Goal: Information Seeking & Learning: Learn about a topic

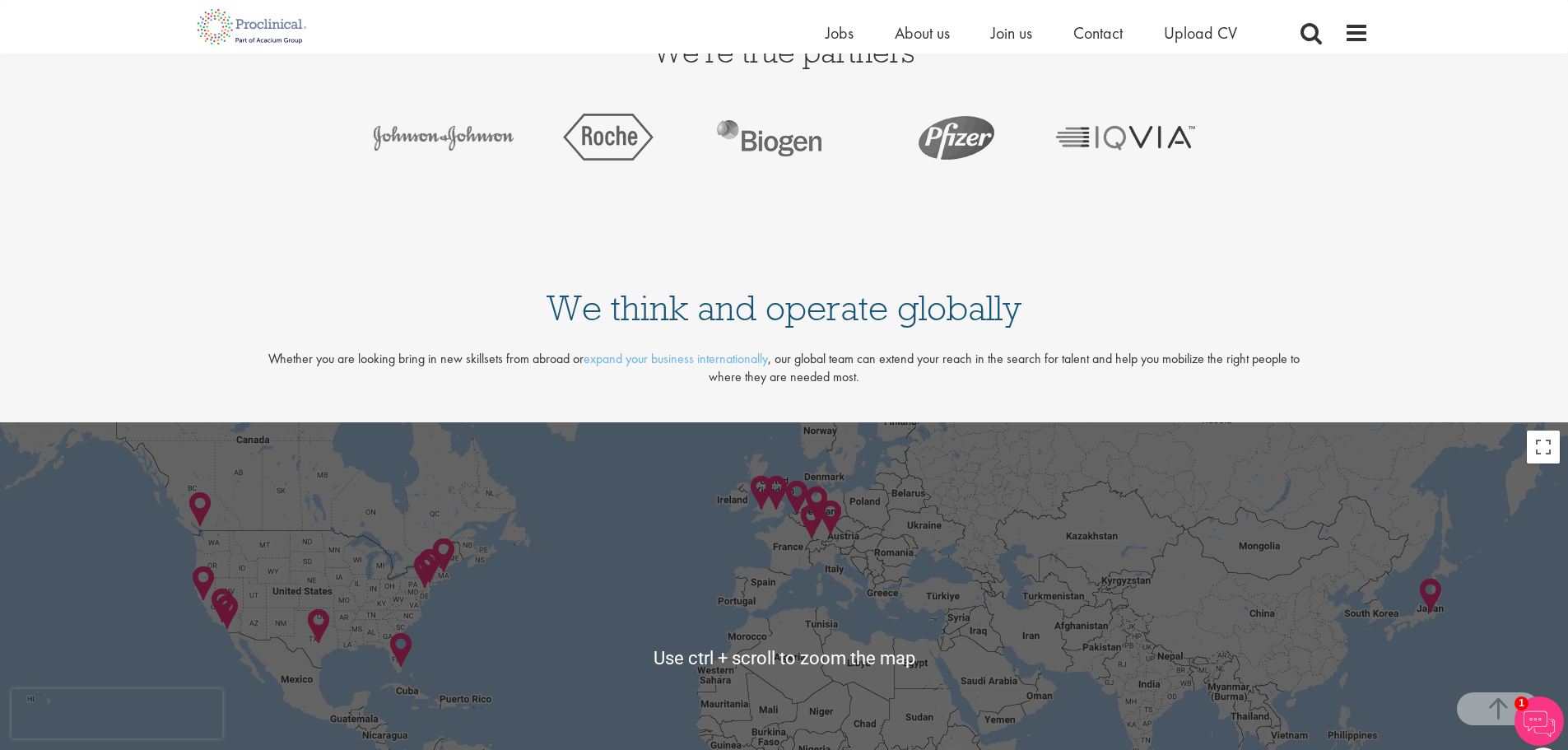
scroll to position [3083, 0]
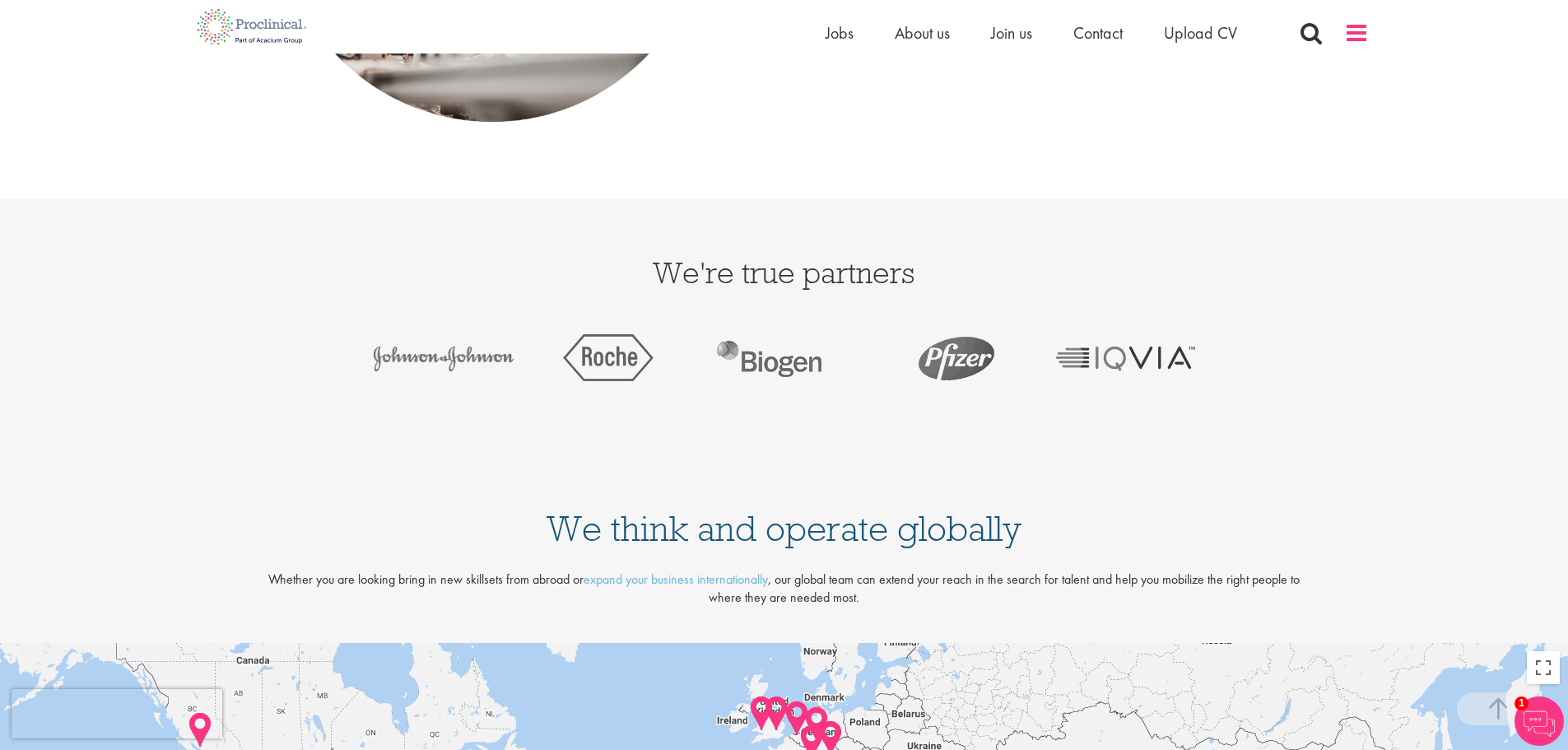
click at [1353, 28] on span at bounding box center [1356, 33] width 24 height 24
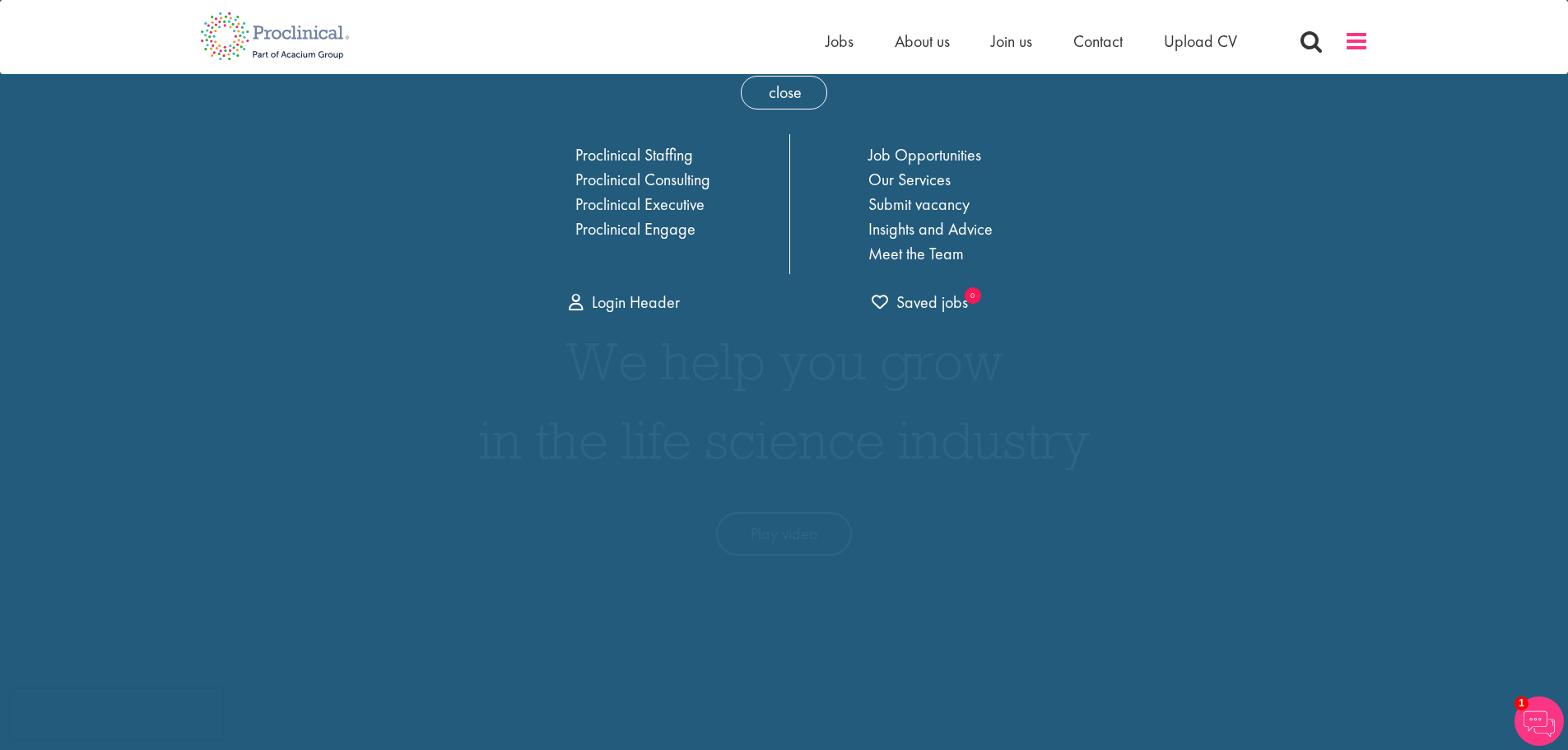
scroll to position [0, 0]
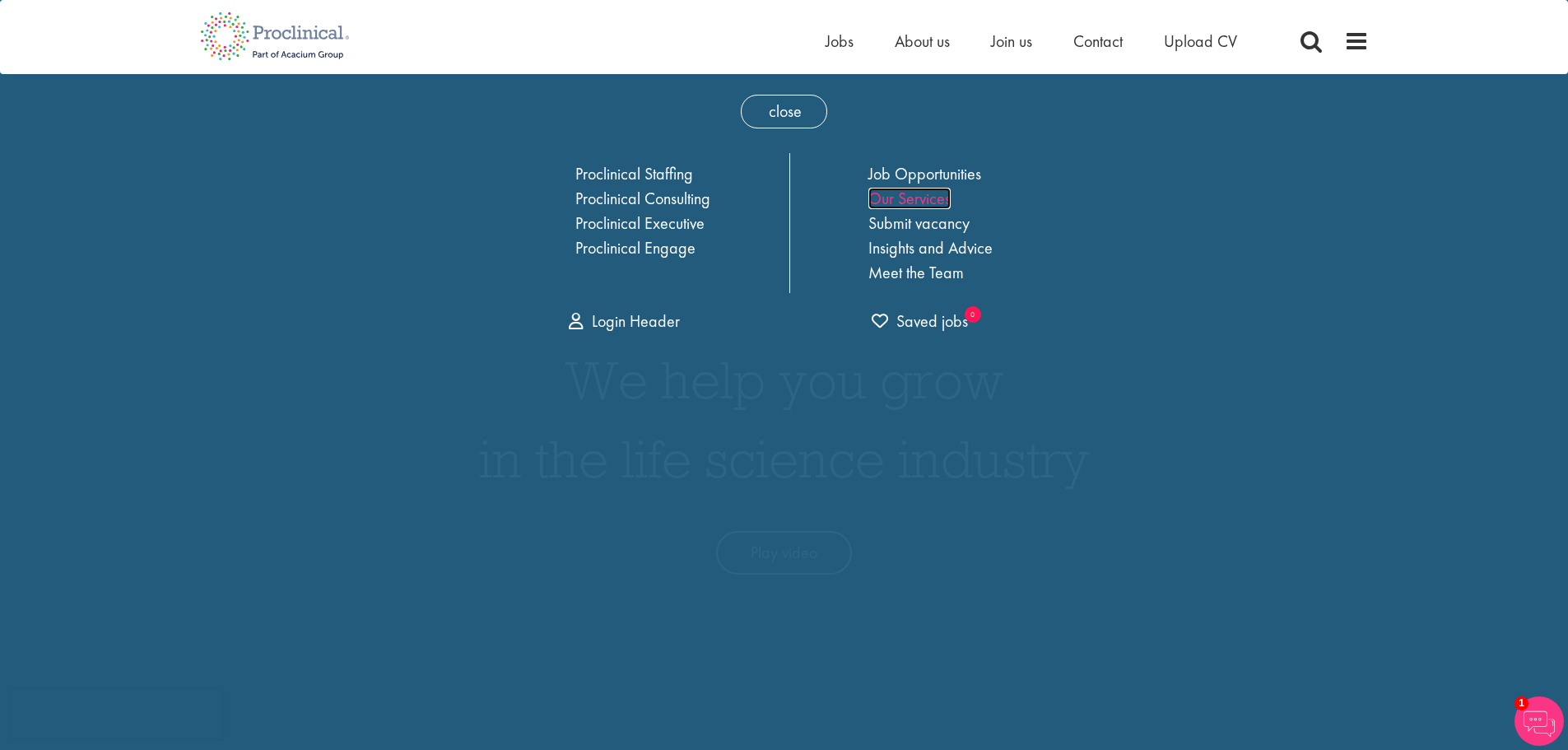
click at [935, 201] on link "Our Services" at bounding box center [909, 198] width 83 height 22
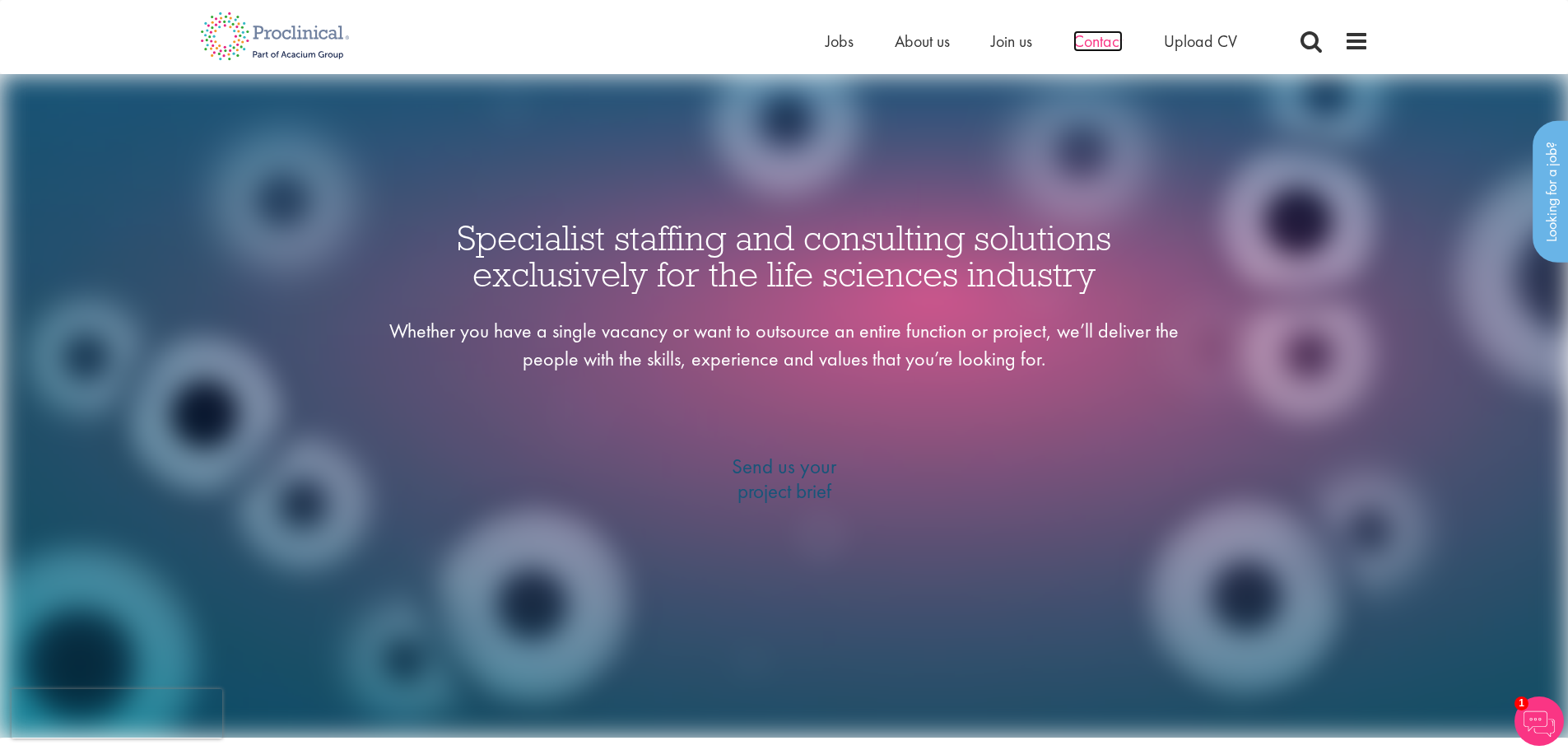
click at [1099, 44] on span "Contact" at bounding box center [1097, 41] width 50 height 22
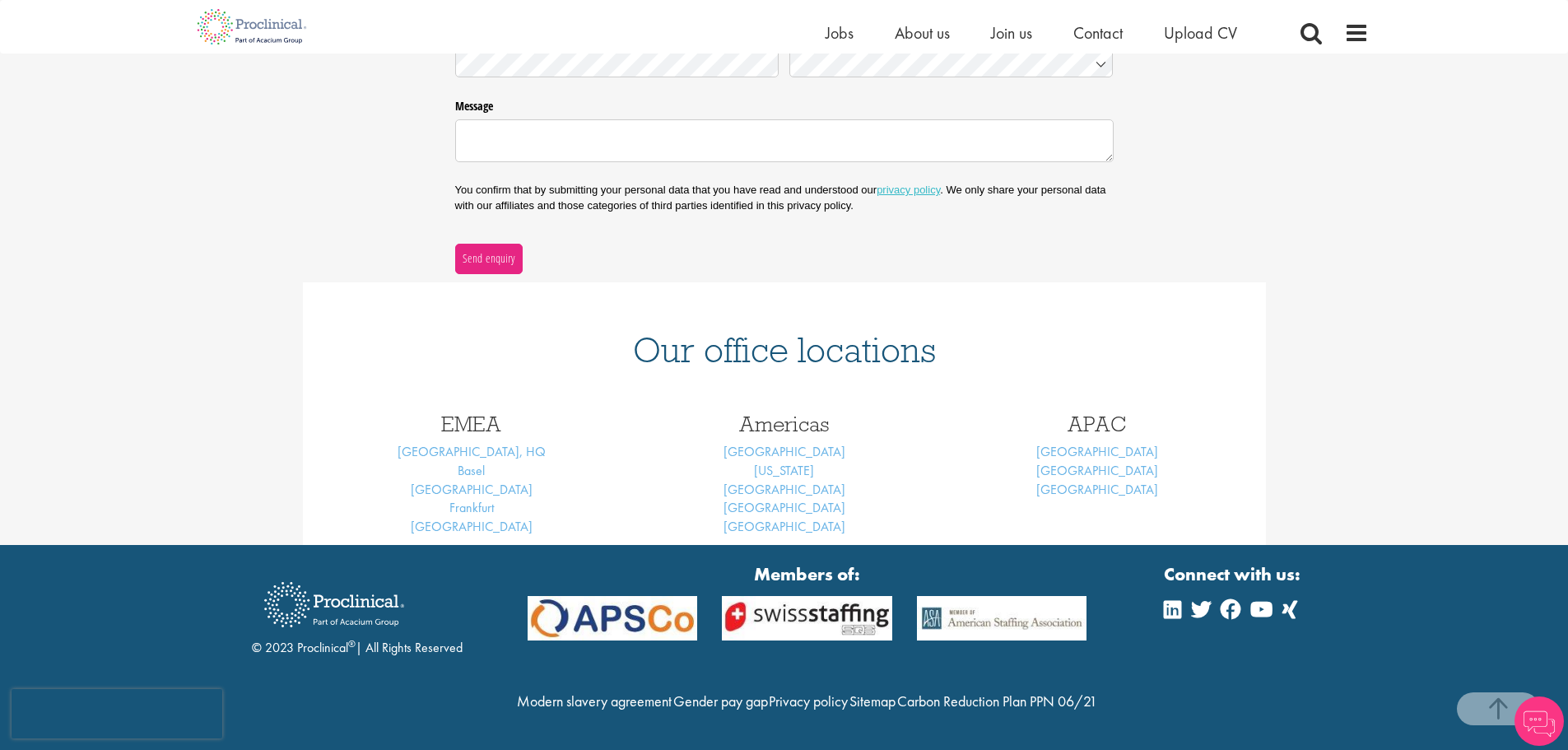
scroll to position [407, 0]
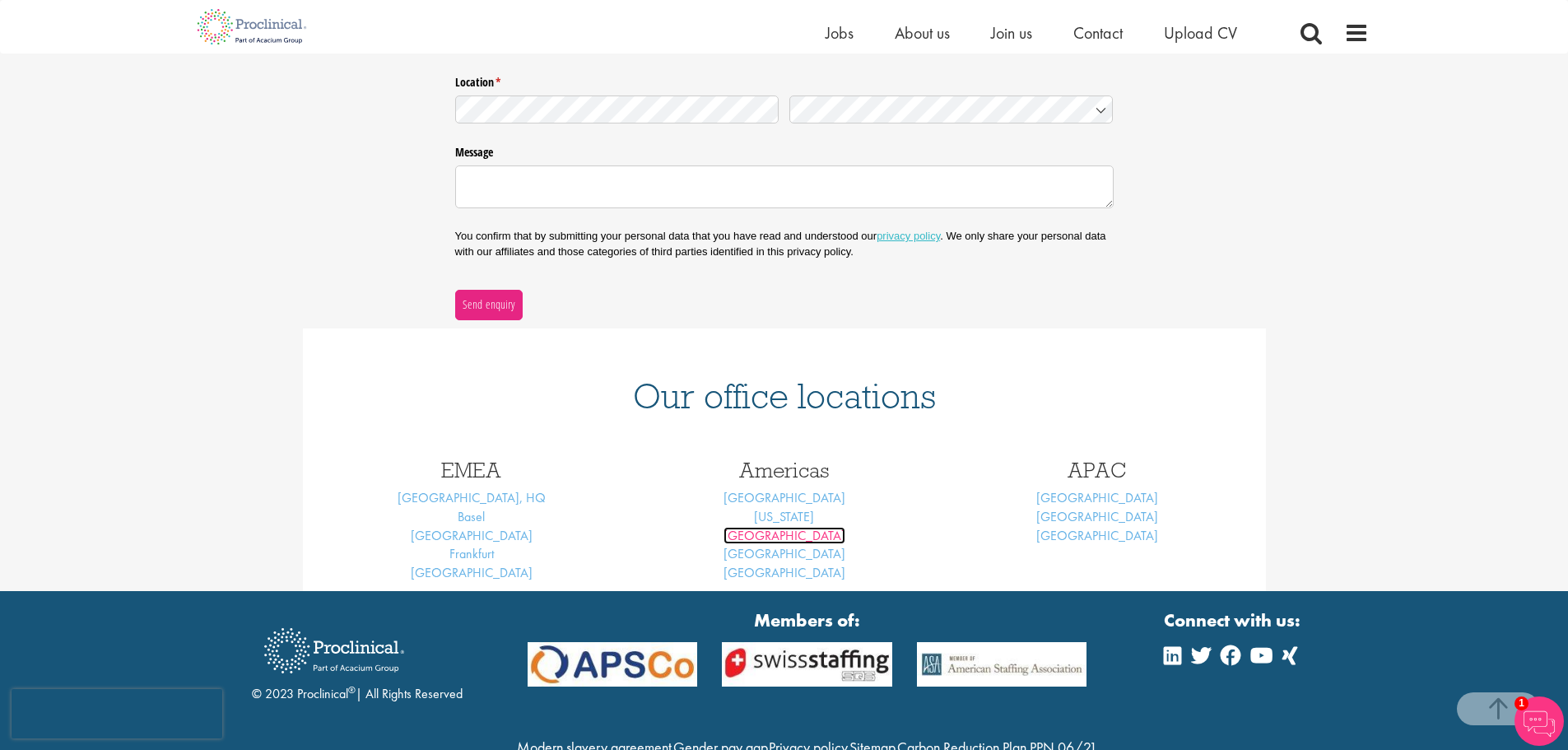
click at [759, 537] on link "[GEOGRAPHIC_DATA]" at bounding box center [784, 535] width 122 height 17
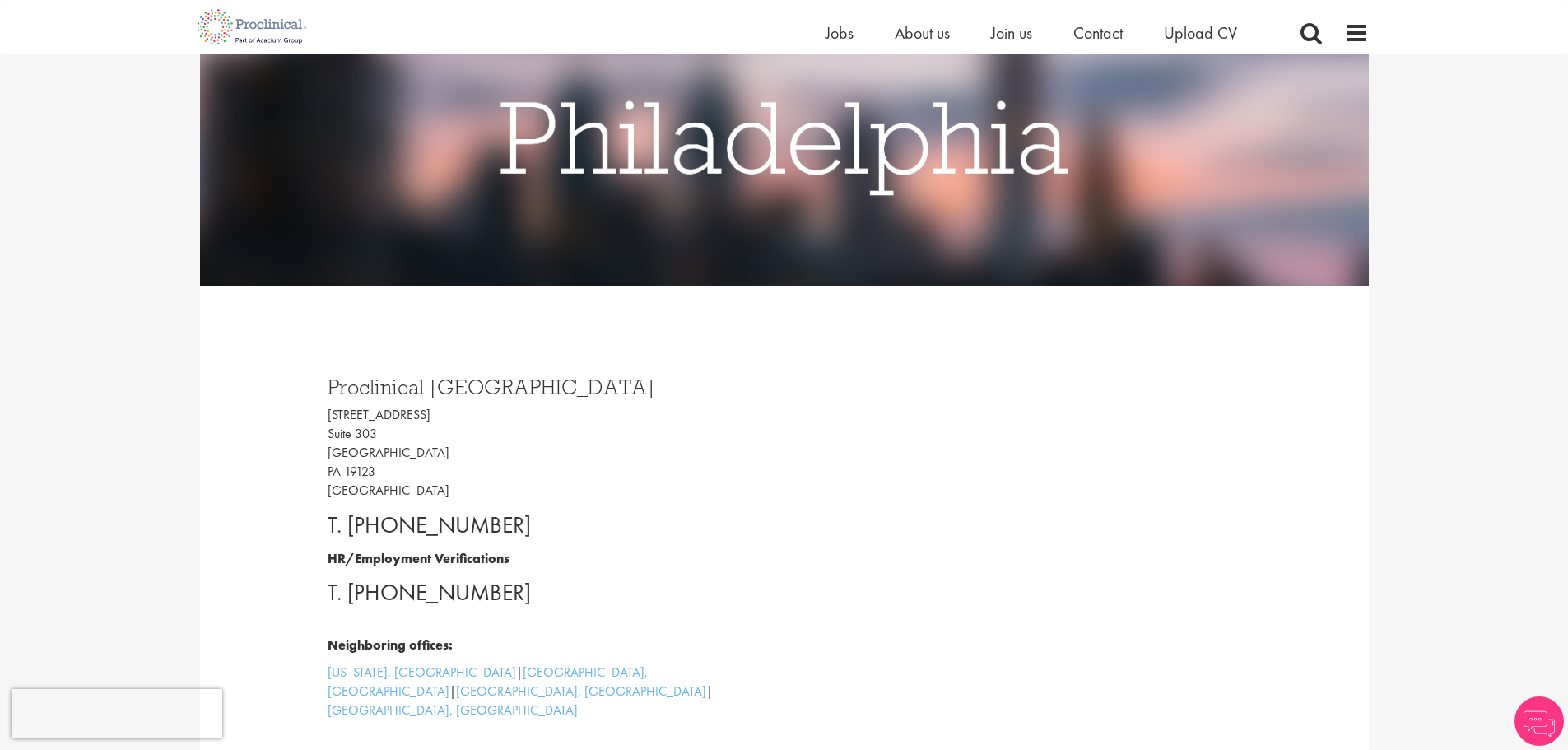
scroll to position [247, 0]
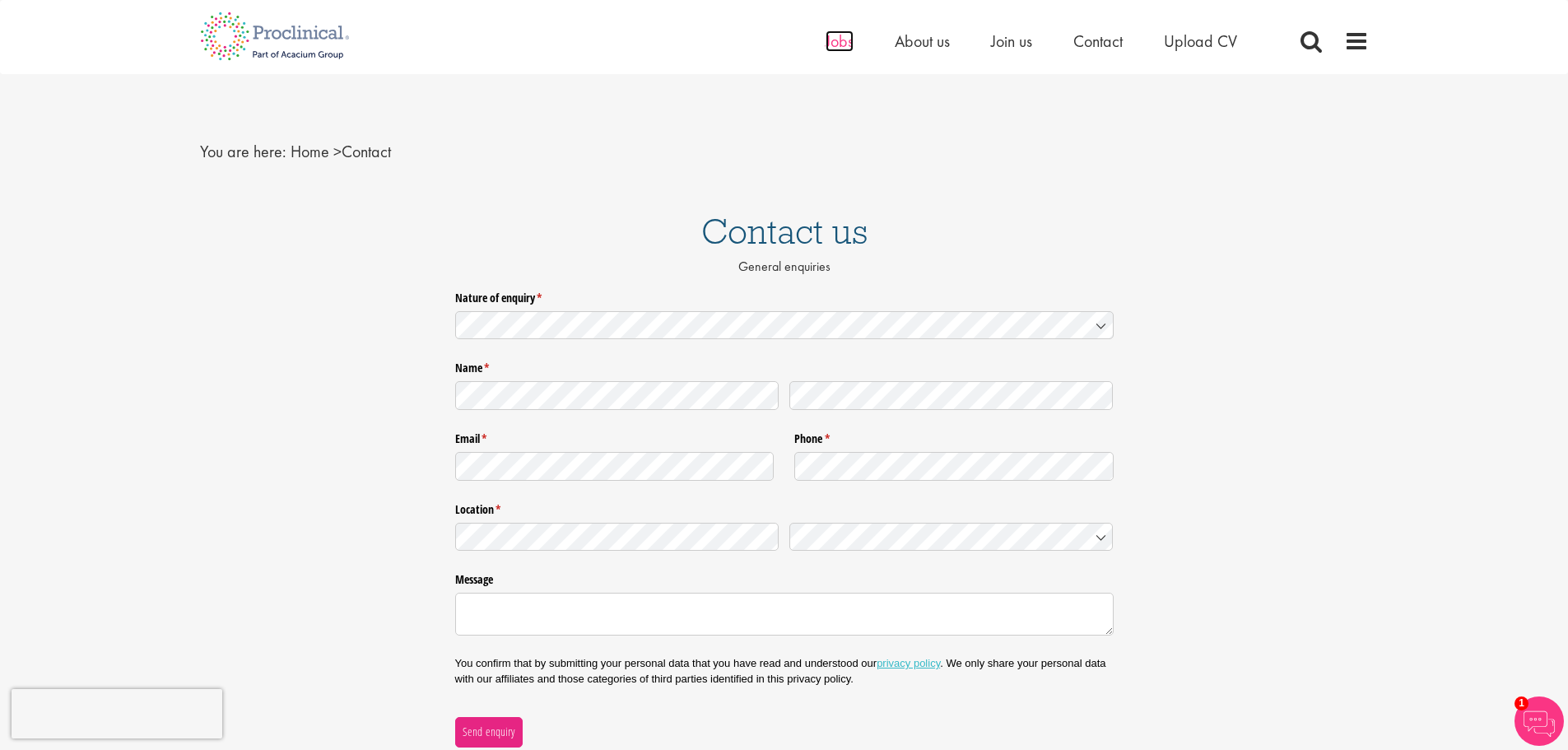
click at [837, 47] on span "Jobs" at bounding box center [839, 41] width 28 height 22
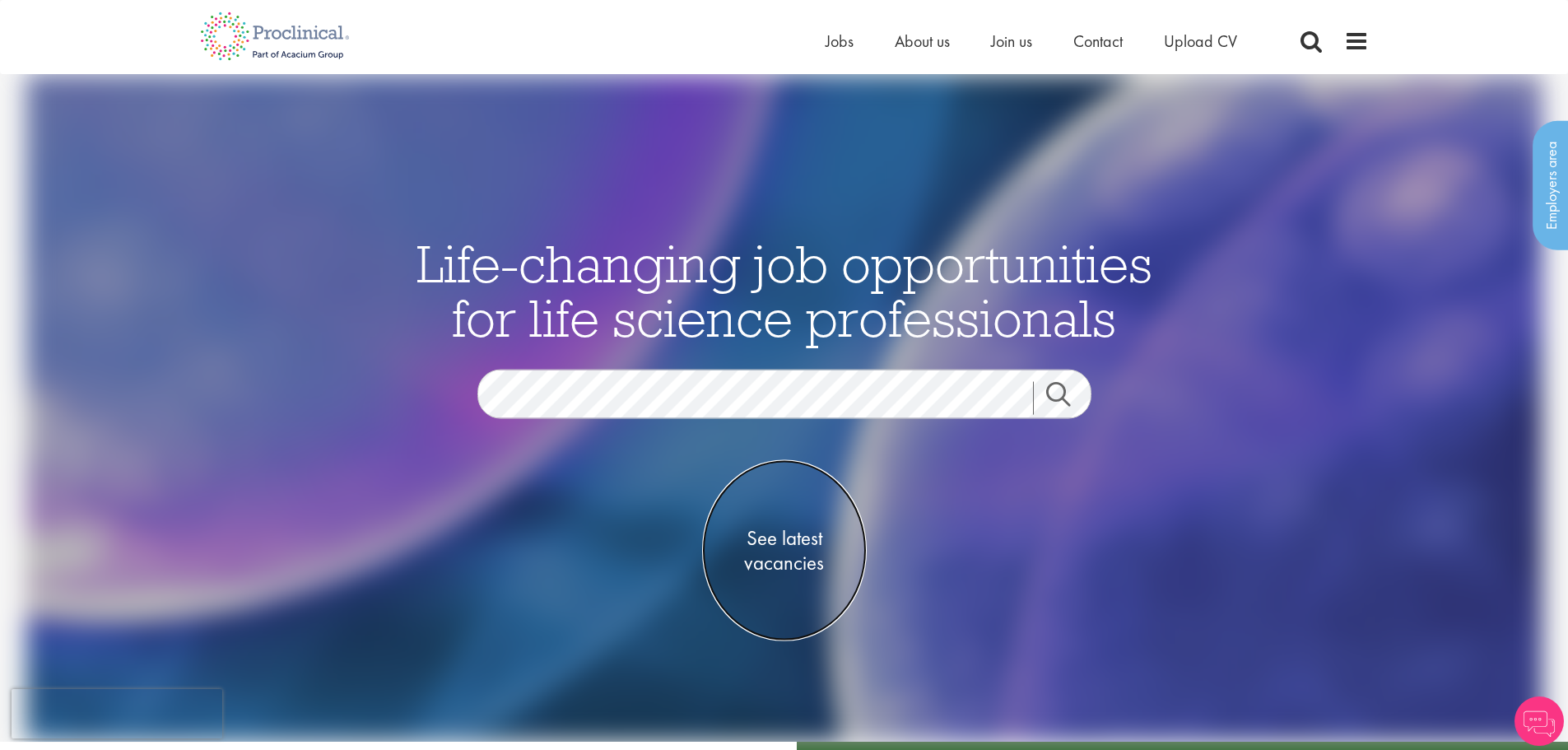
click at [788, 541] on span "See latest vacancies" at bounding box center [784, 550] width 164 height 50
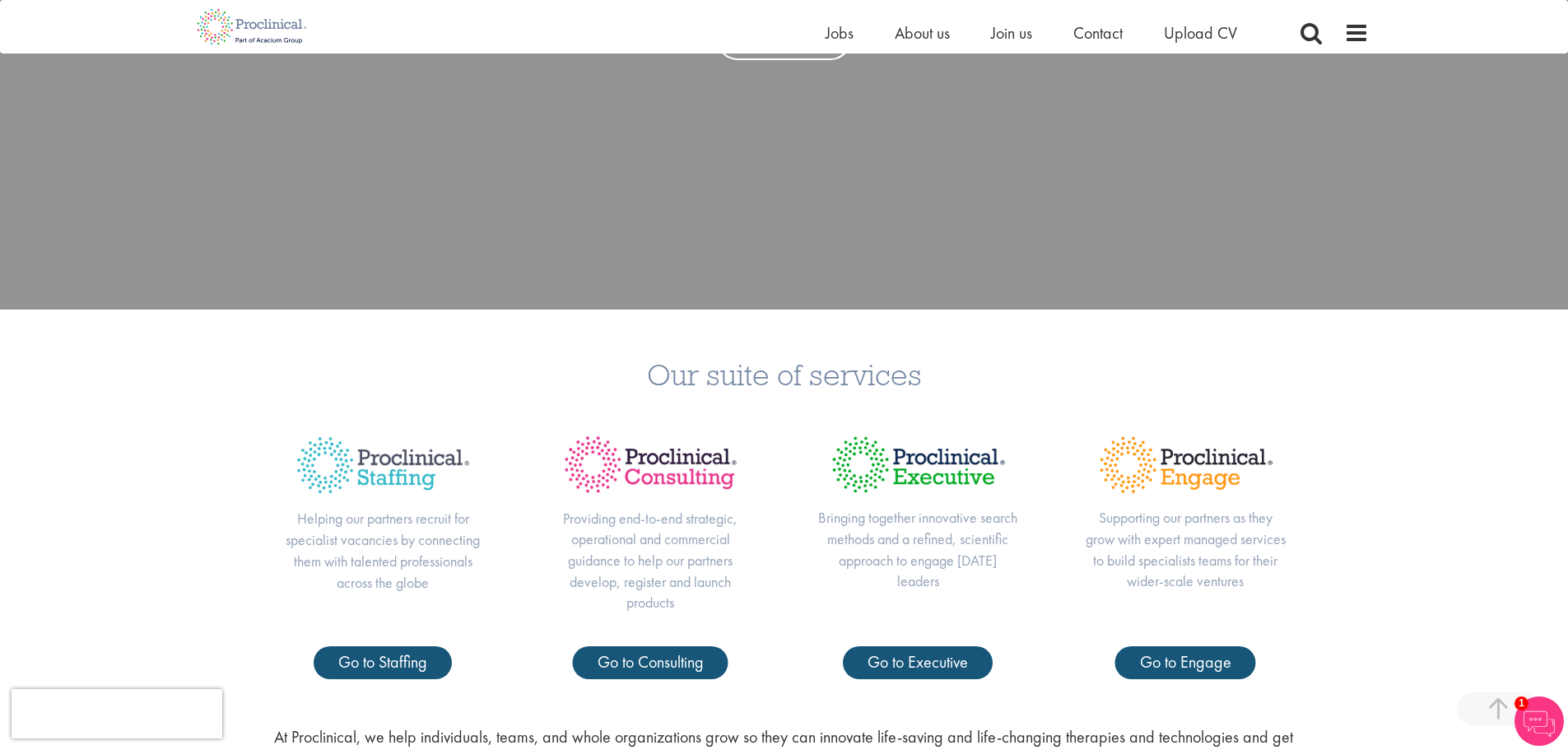
scroll to position [576, 0]
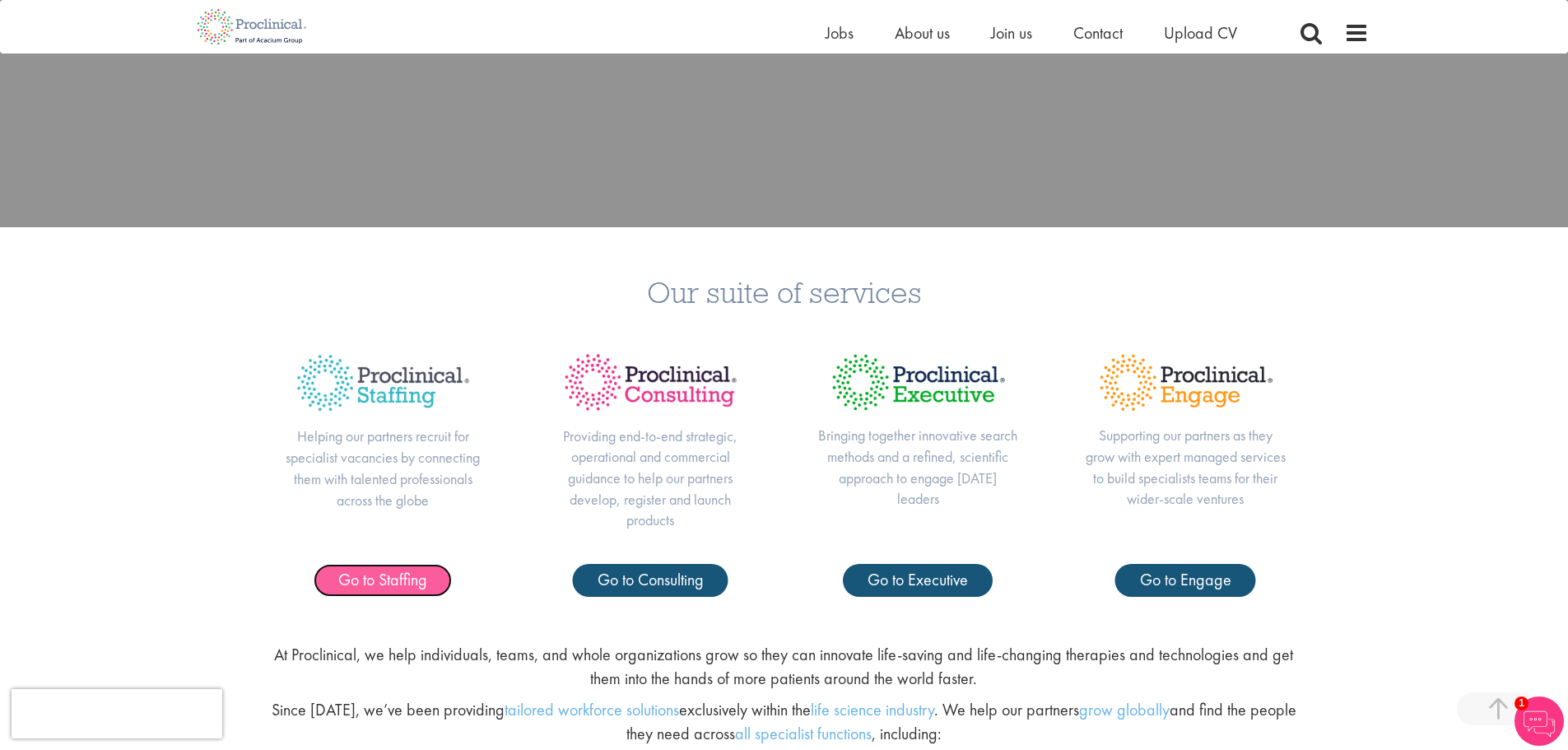
click at [399, 585] on span "Go to Staffing" at bounding box center [382, 580] width 89 height 22
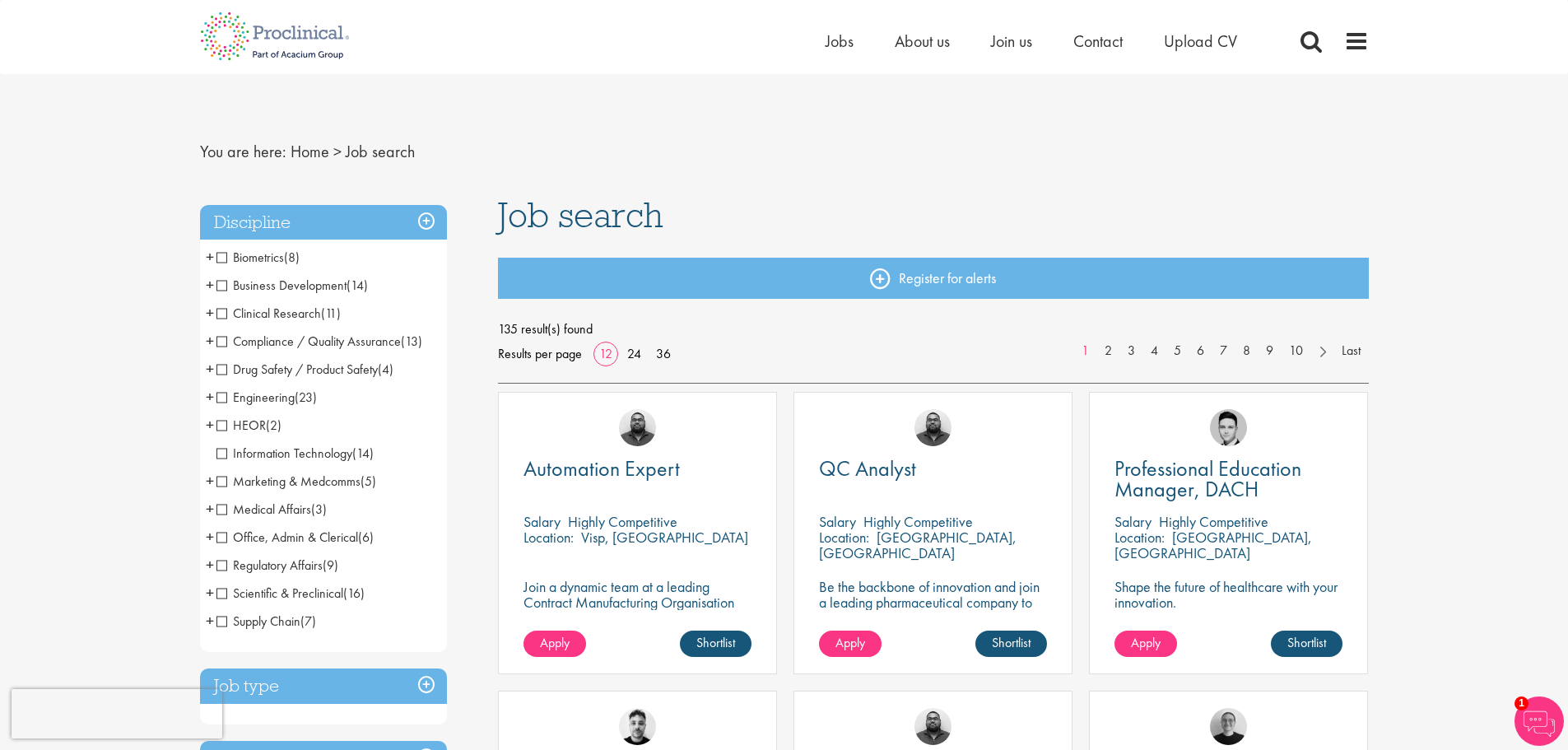
click at [302, 537] on span "Office, Admin & Clerical" at bounding box center [287, 537] width 142 height 17
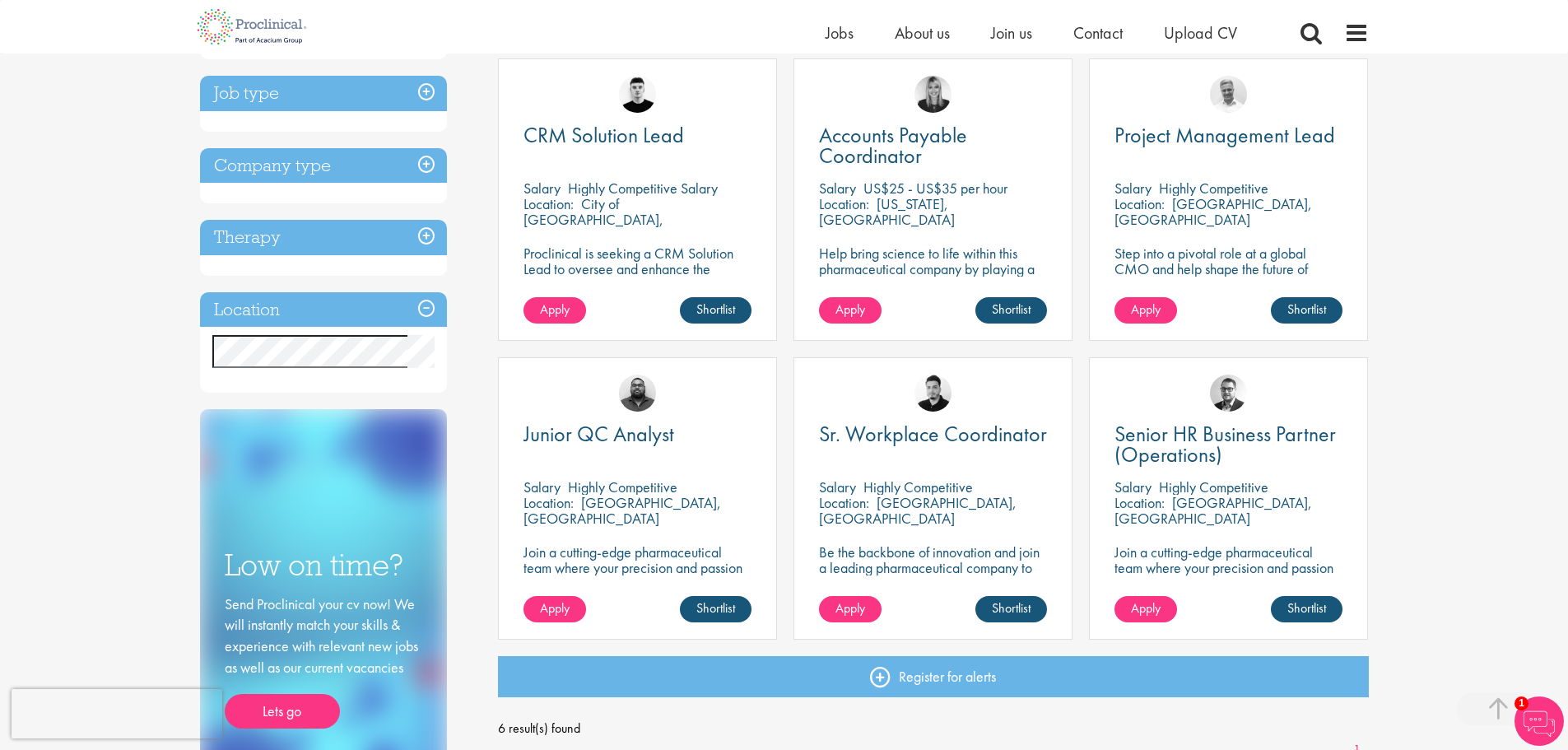
scroll to position [329, 0]
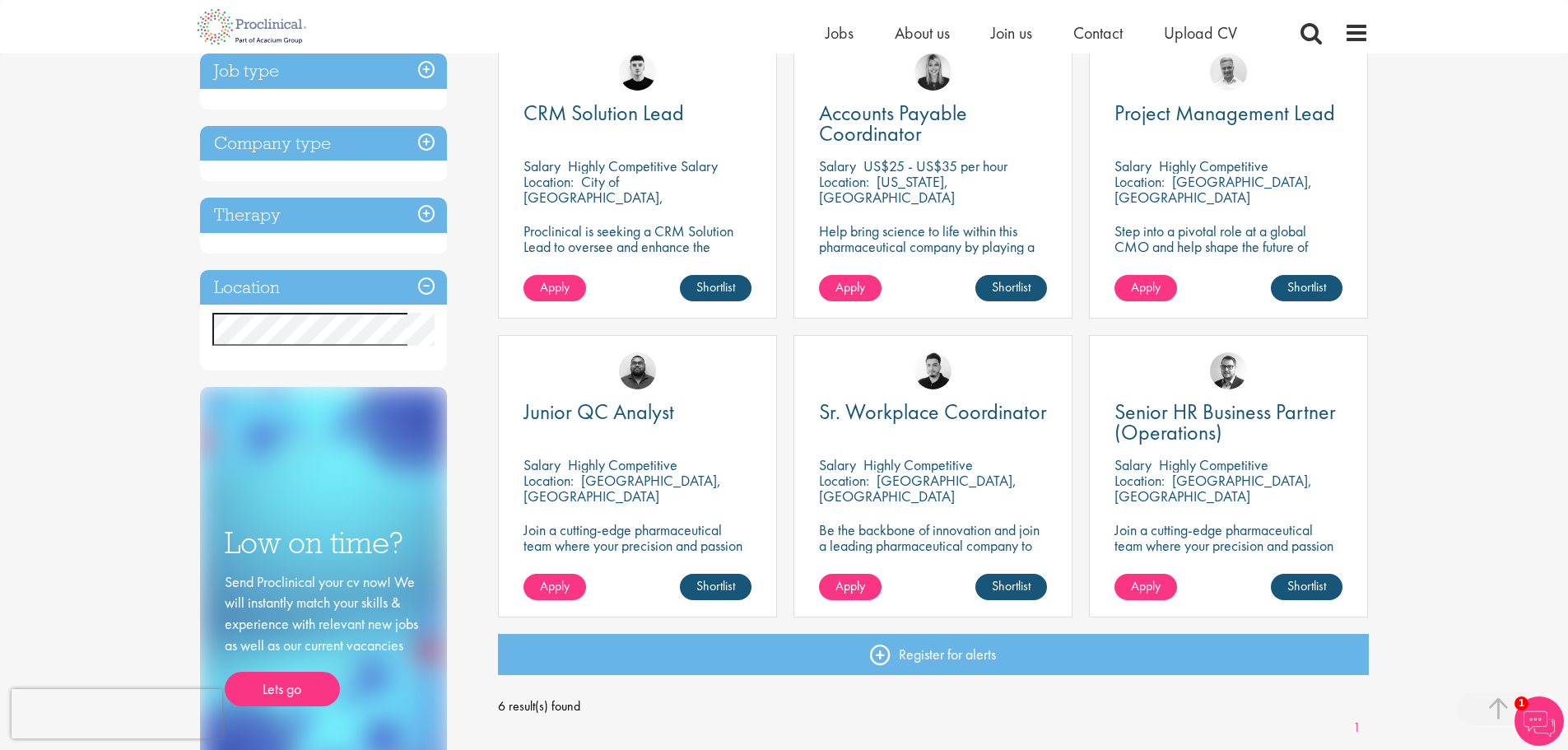
click at [993, 536] on p "Be the backbone of innovation and join a leading pharmaceutical company to help…" at bounding box center [933, 554] width 228 height 63
click at [982, 415] on span "Sr. Workplace Coordinator" at bounding box center [933, 412] width 228 height 28
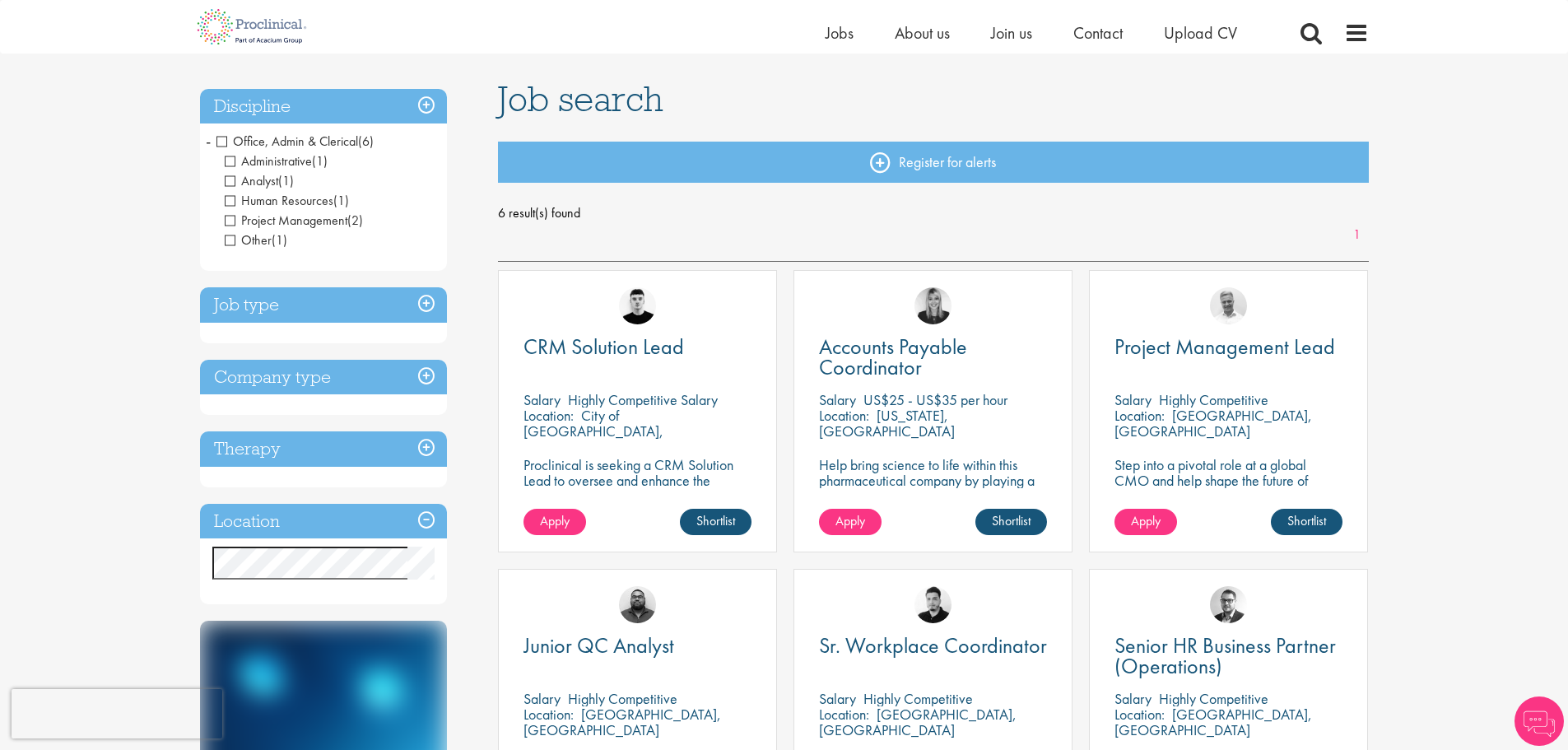
scroll to position [87, 0]
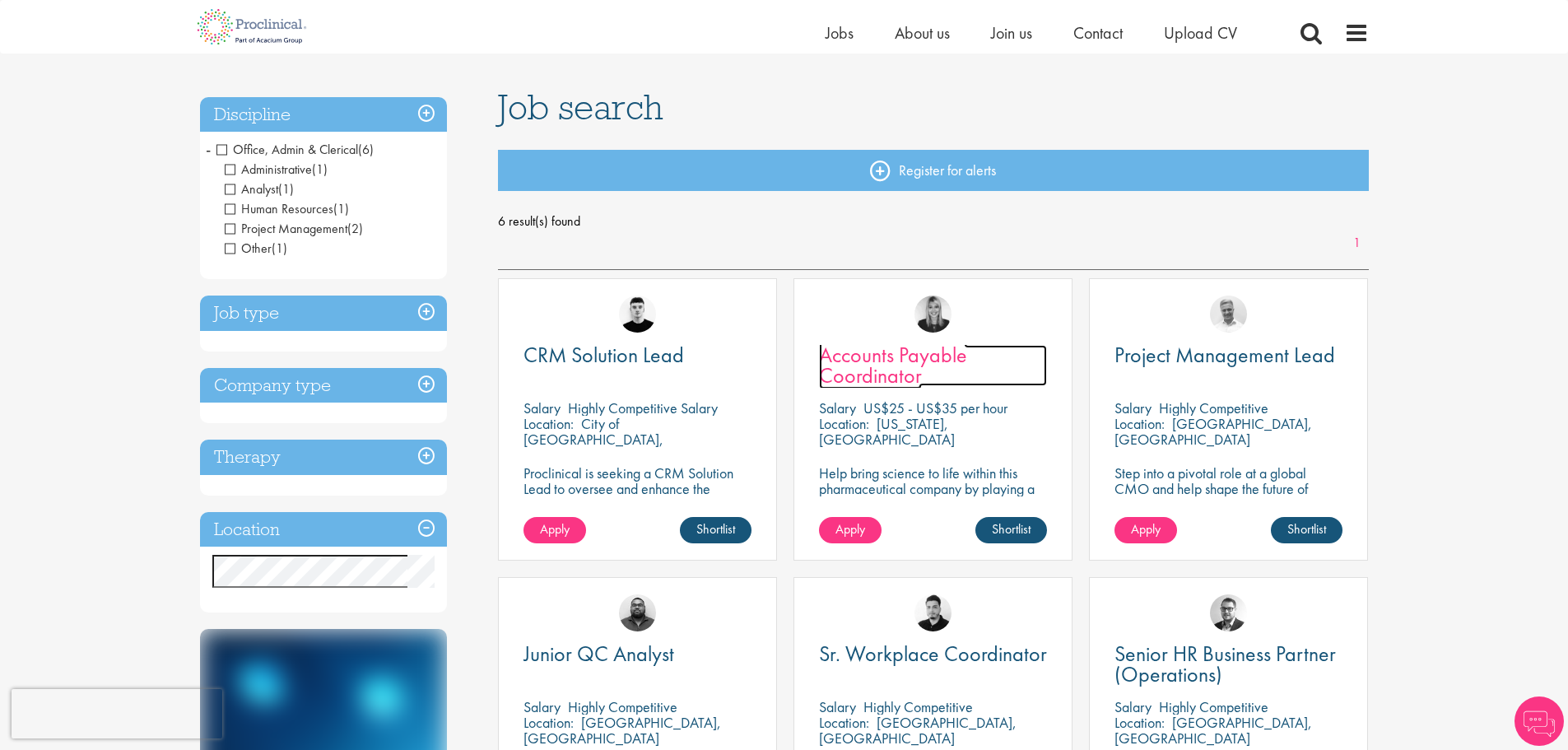
click at [930, 352] on span "Accounts Payable Coordinator" at bounding box center [893, 365] width 149 height 49
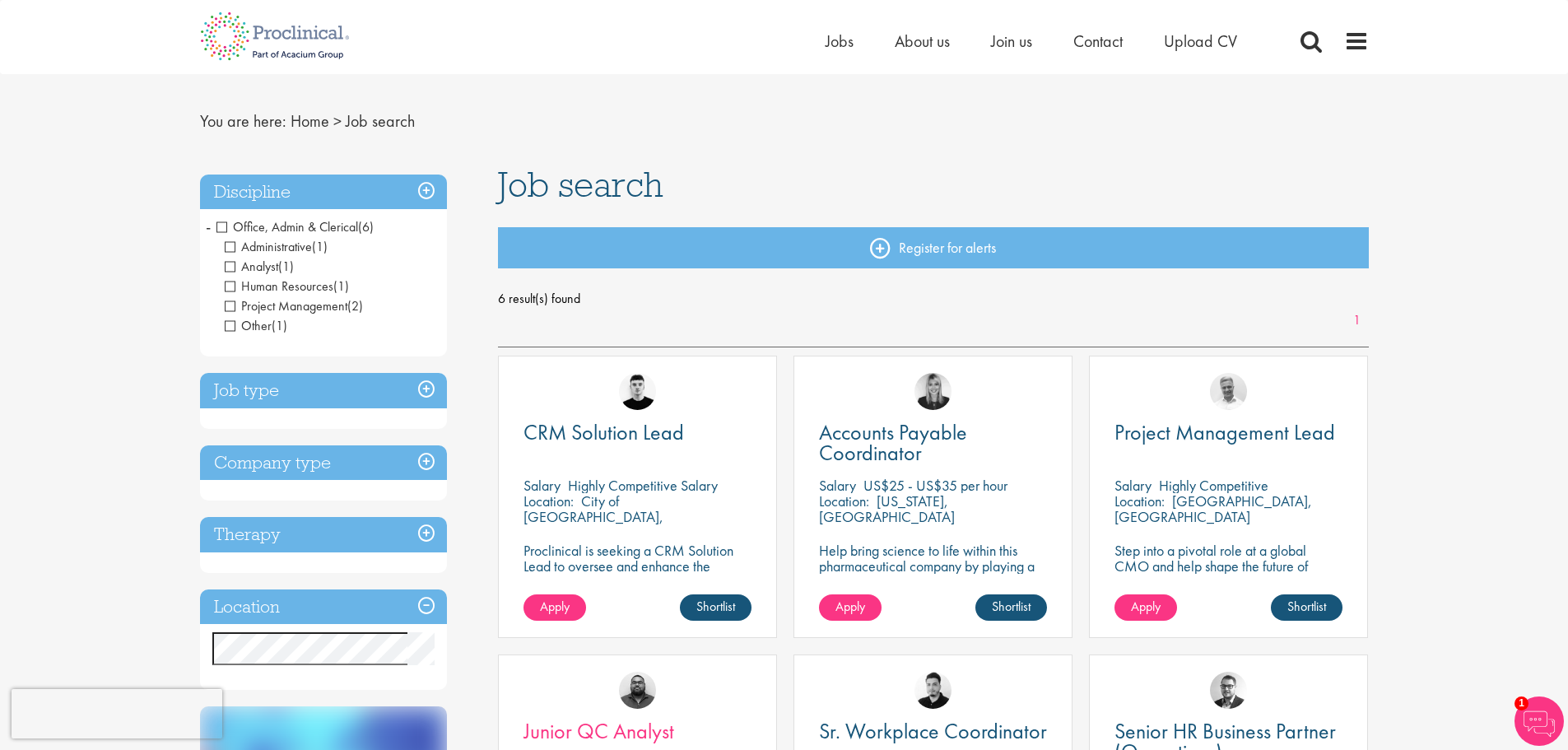
scroll to position [5, 0]
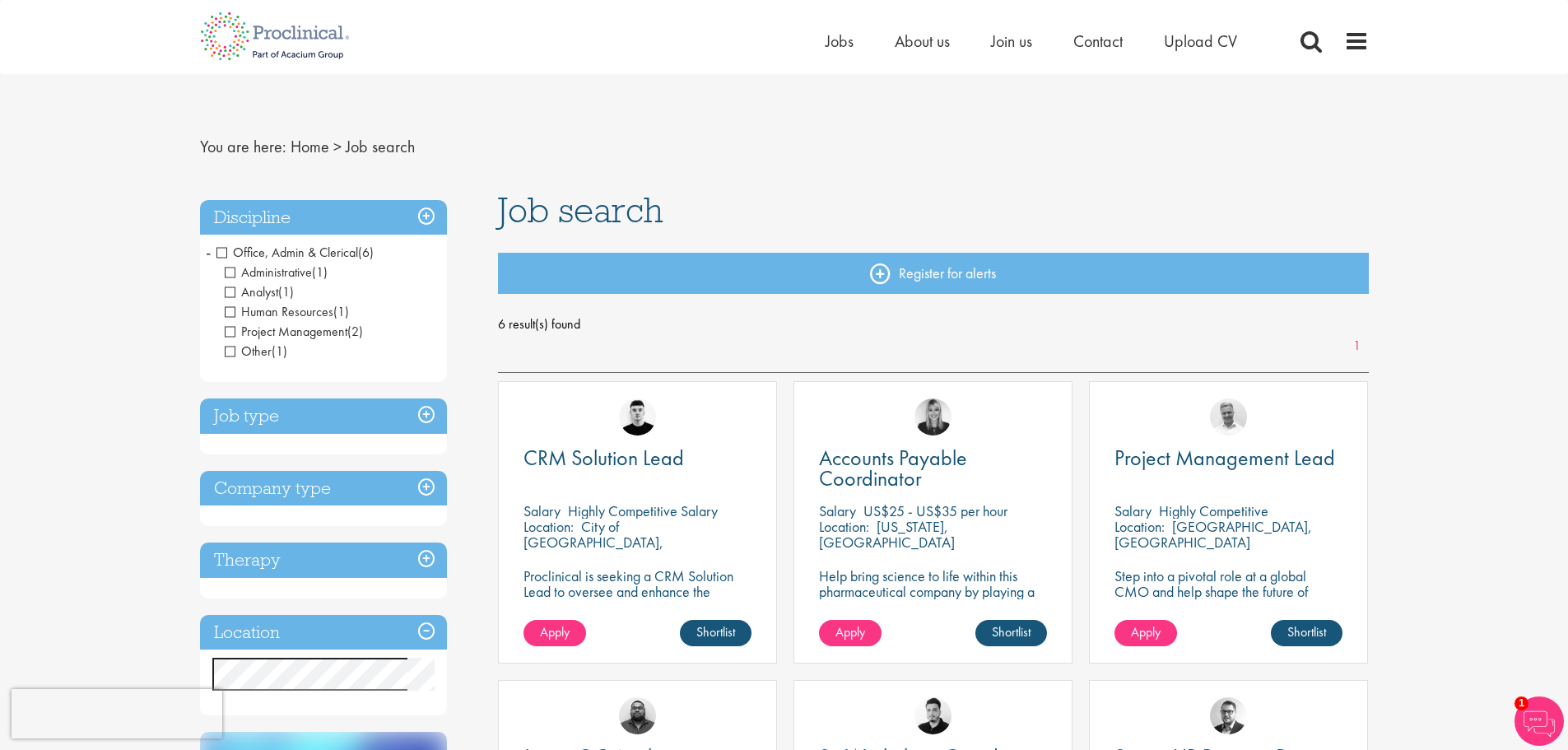
click at [225, 251] on span "Office, Admin & Clerical" at bounding box center [287, 252] width 142 height 17
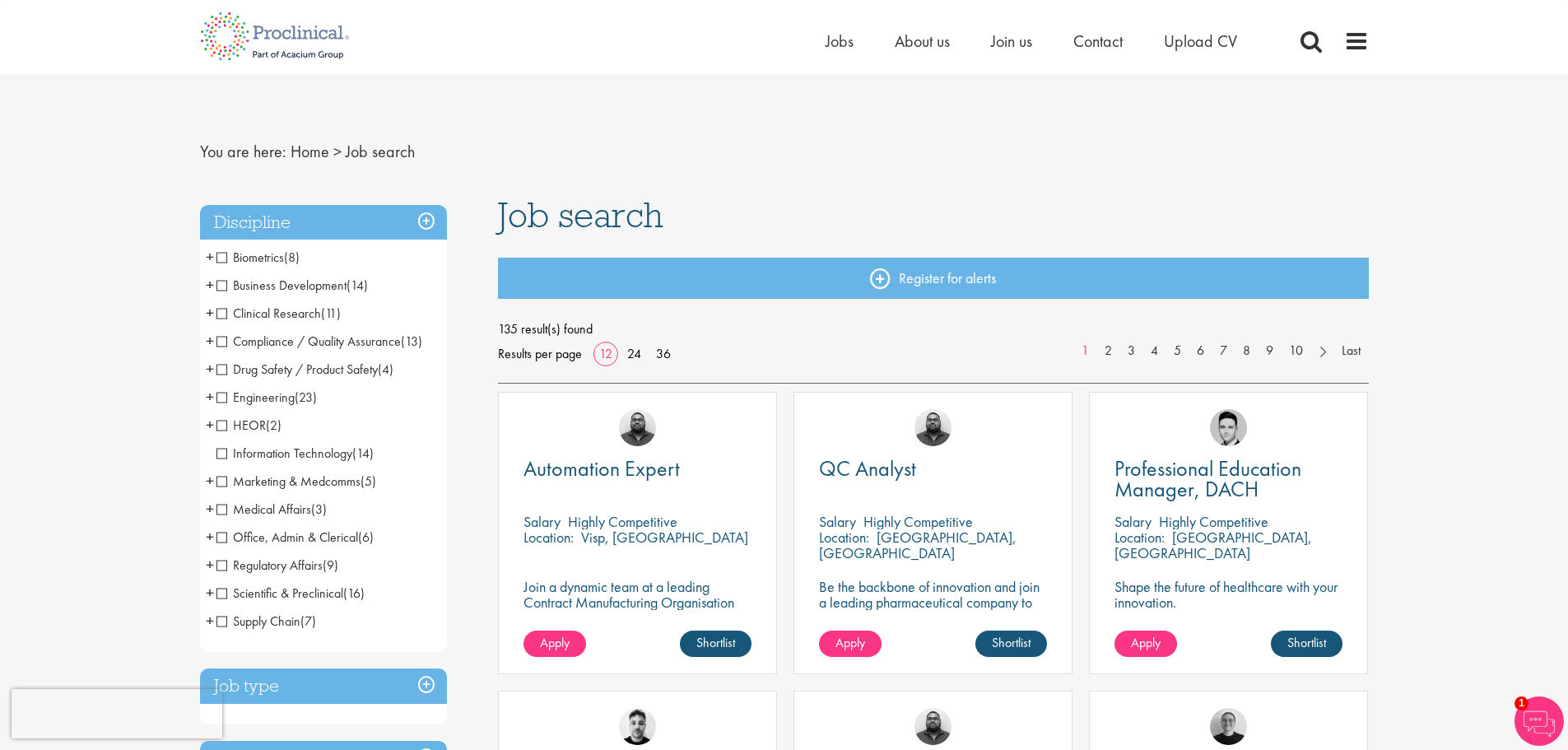
click at [289, 595] on span "Scientific & Preclinical" at bounding box center [280, 594] width 127 height 17
click at [275, 314] on span "Clinical Research" at bounding box center [268, 314] width 104 height 17
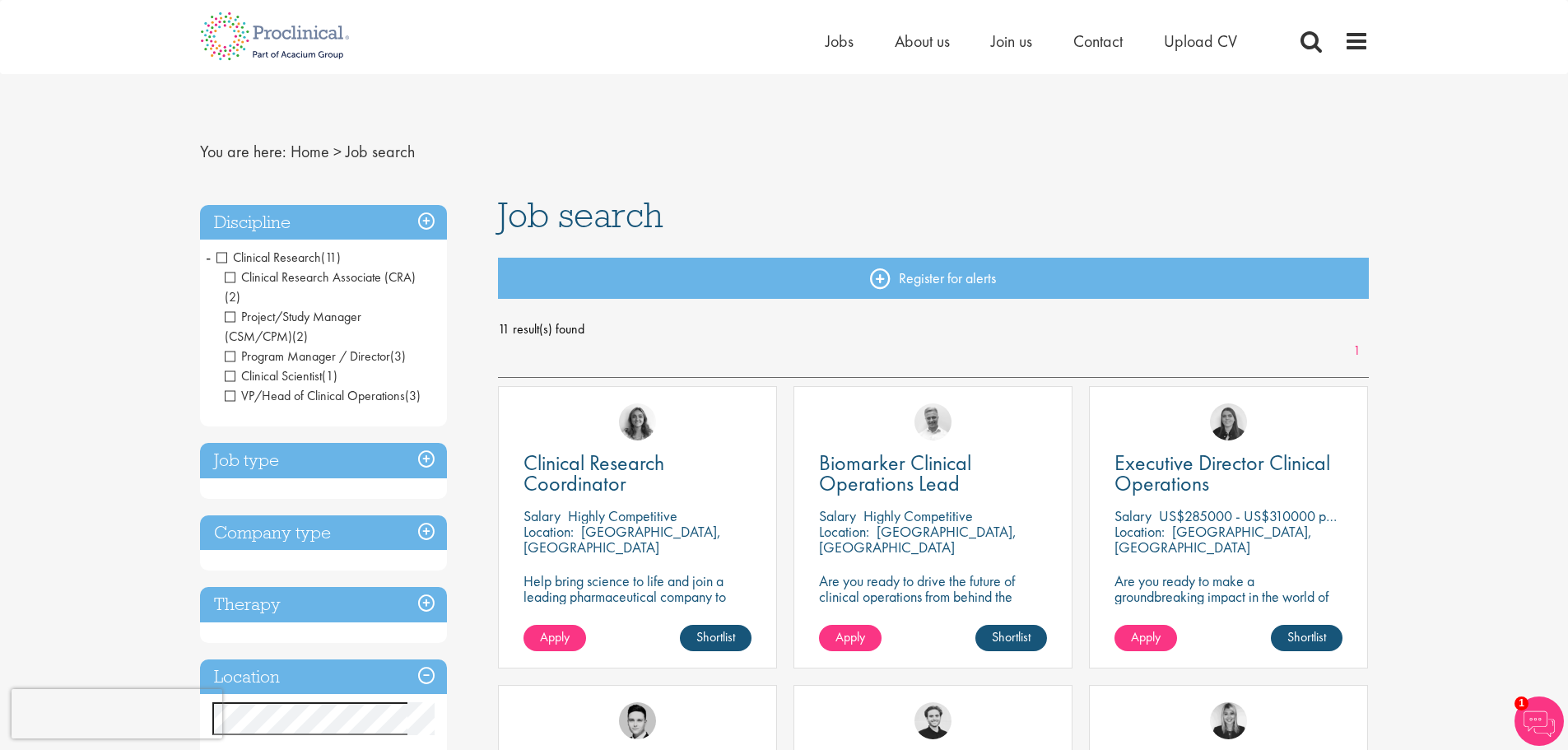
click at [297, 308] on span "Project/Study Manager (CSM/CPM)" at bounding box center [293, 326] width 136 height 37
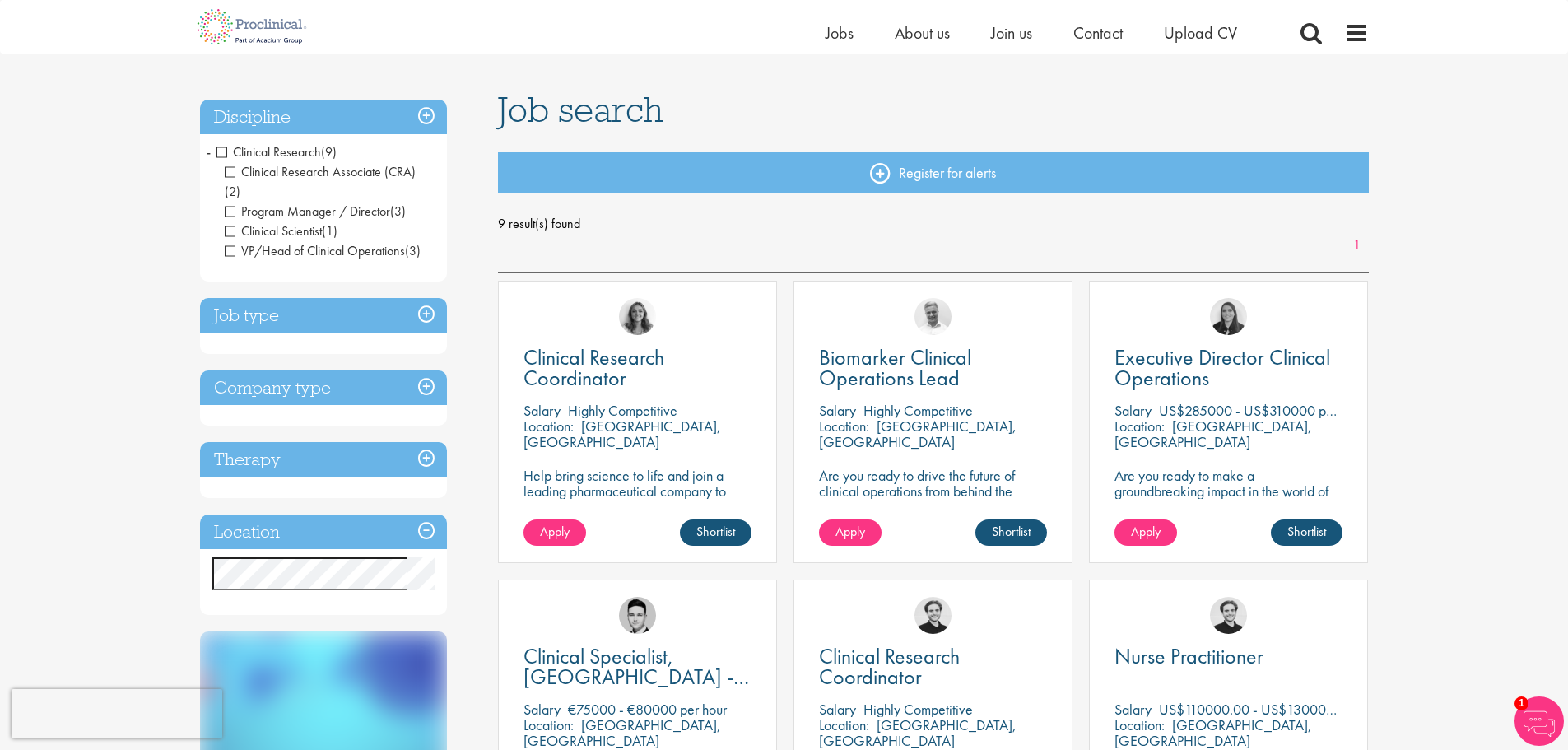
scroll to position [83, 0]
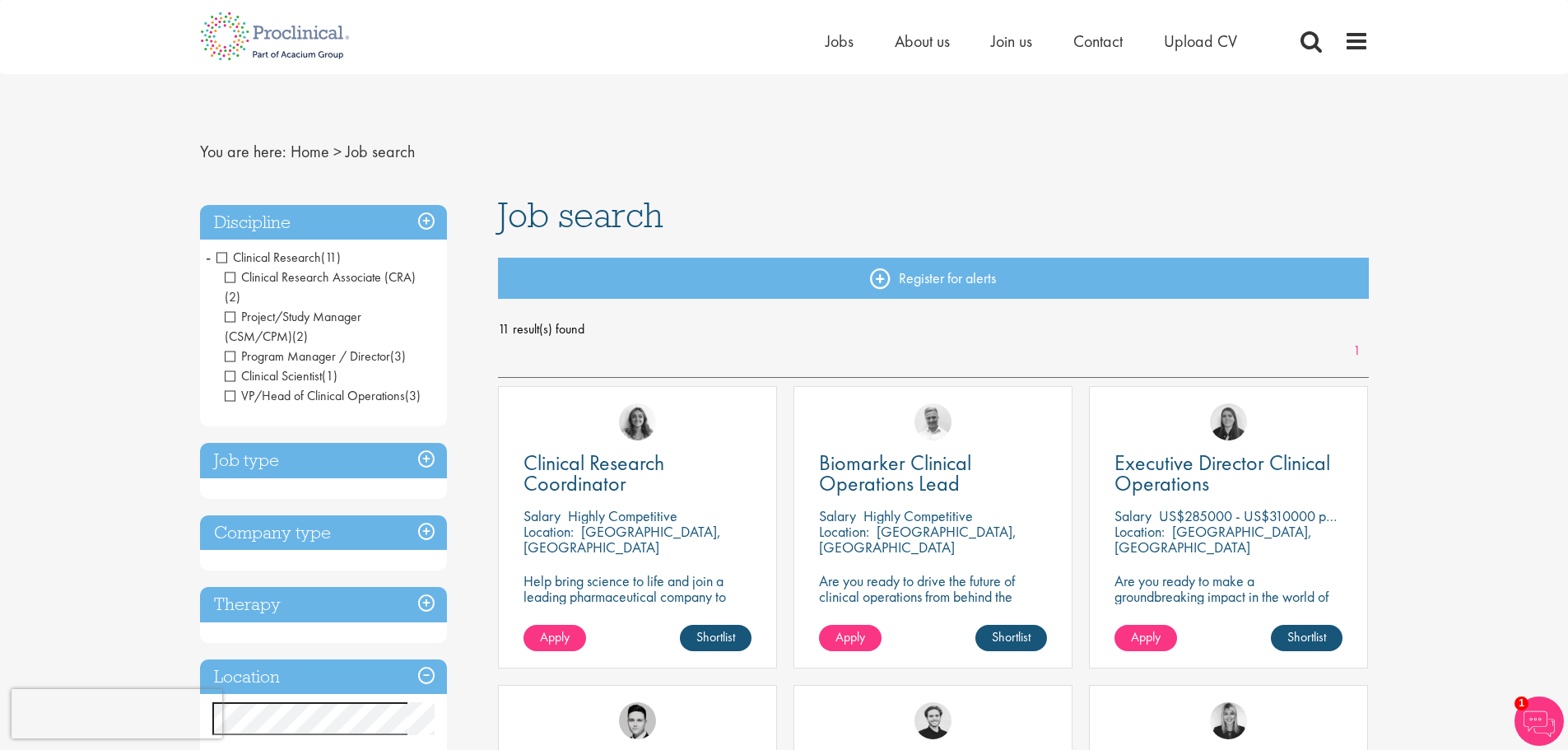
click at [227, 308] on span "Project/Study Manager (CSM/CPM)" at bounding box center [293, 326] width 136 height 37
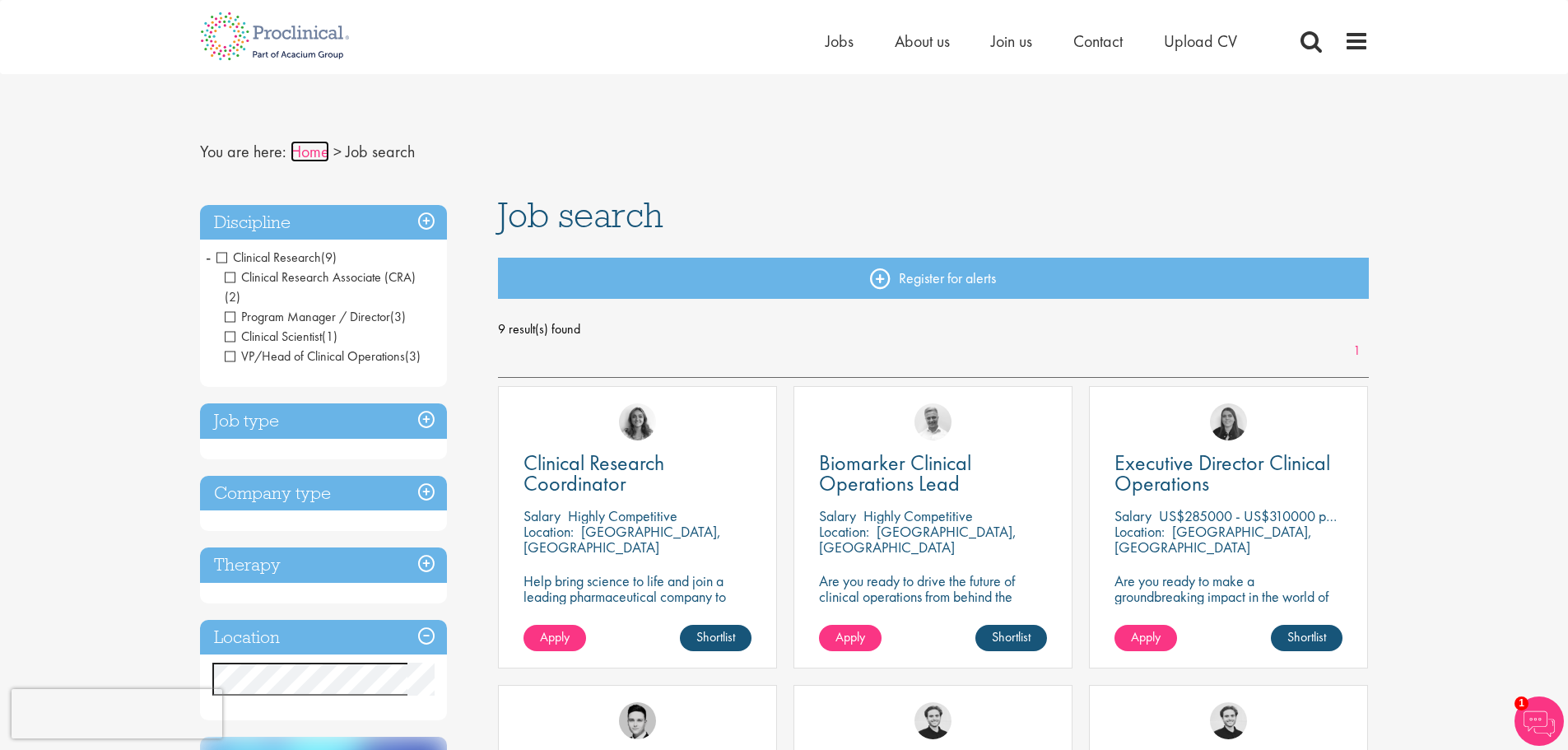
click at [307, 150] on link "Home" at bounding box center [309, 151] width 39 height 22
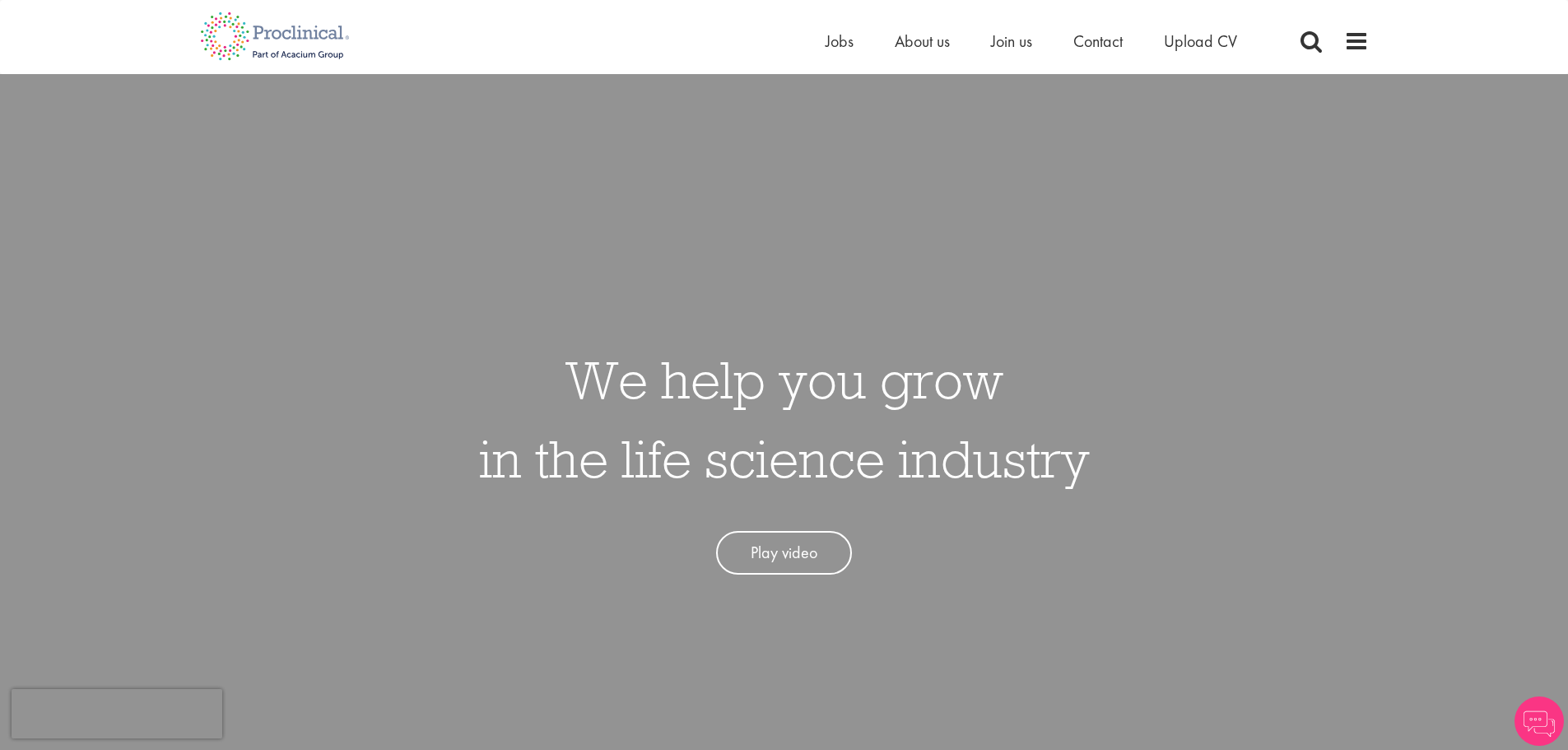
click at [784, 541] on link "Play video" at bounding box center [784, 553] width 136 height 43
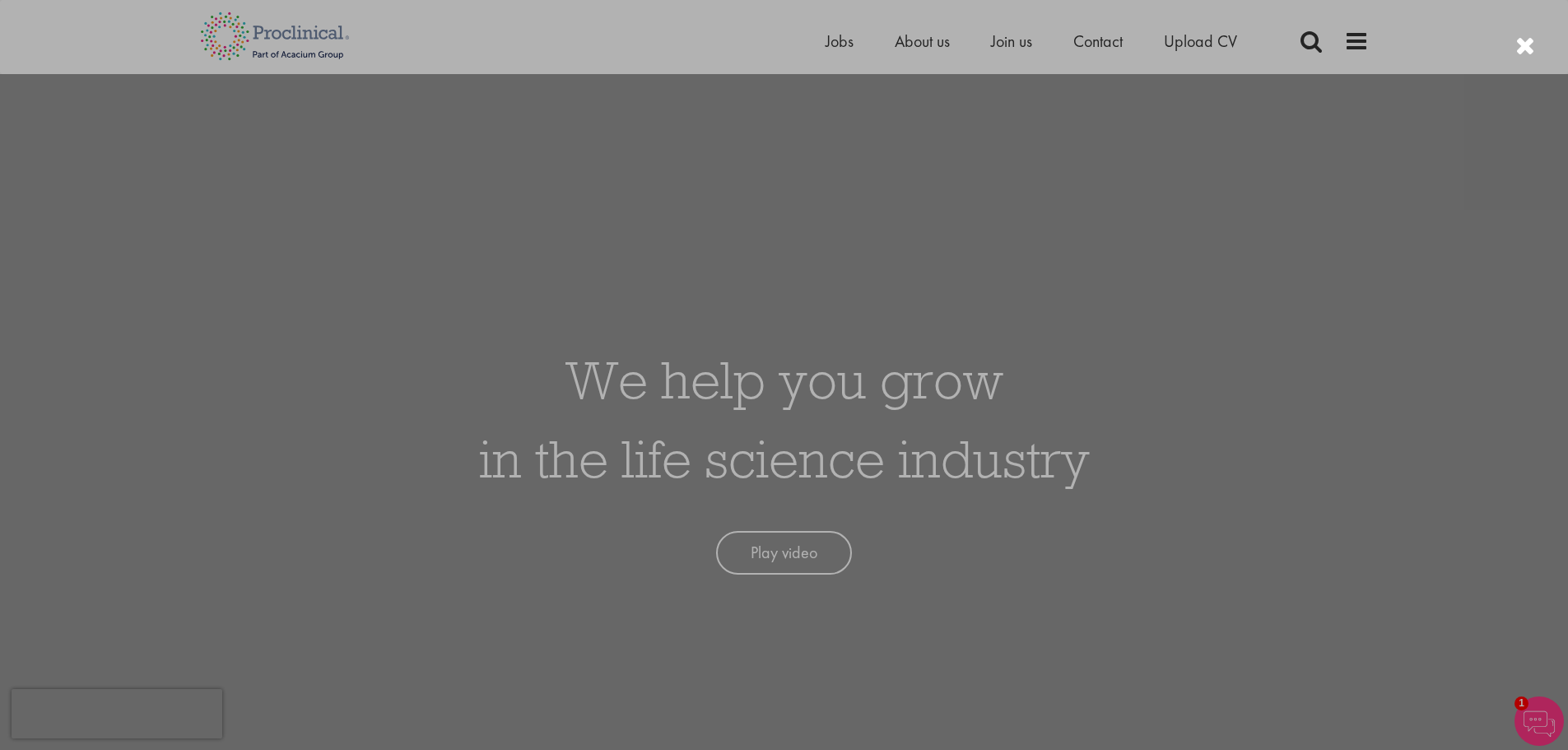
click at [1187, 520] on div at bounding box center [784, 375] width 1568 height 750
click at [1327, 433] on div at bounding box center [784, 375] width 1568 height 750
click at [1537, 46] on div at bounding box center [784, 375] width 1568 height 750
click at [1529, 49] on div at bounding box center [1525, 46] width 20 height 27
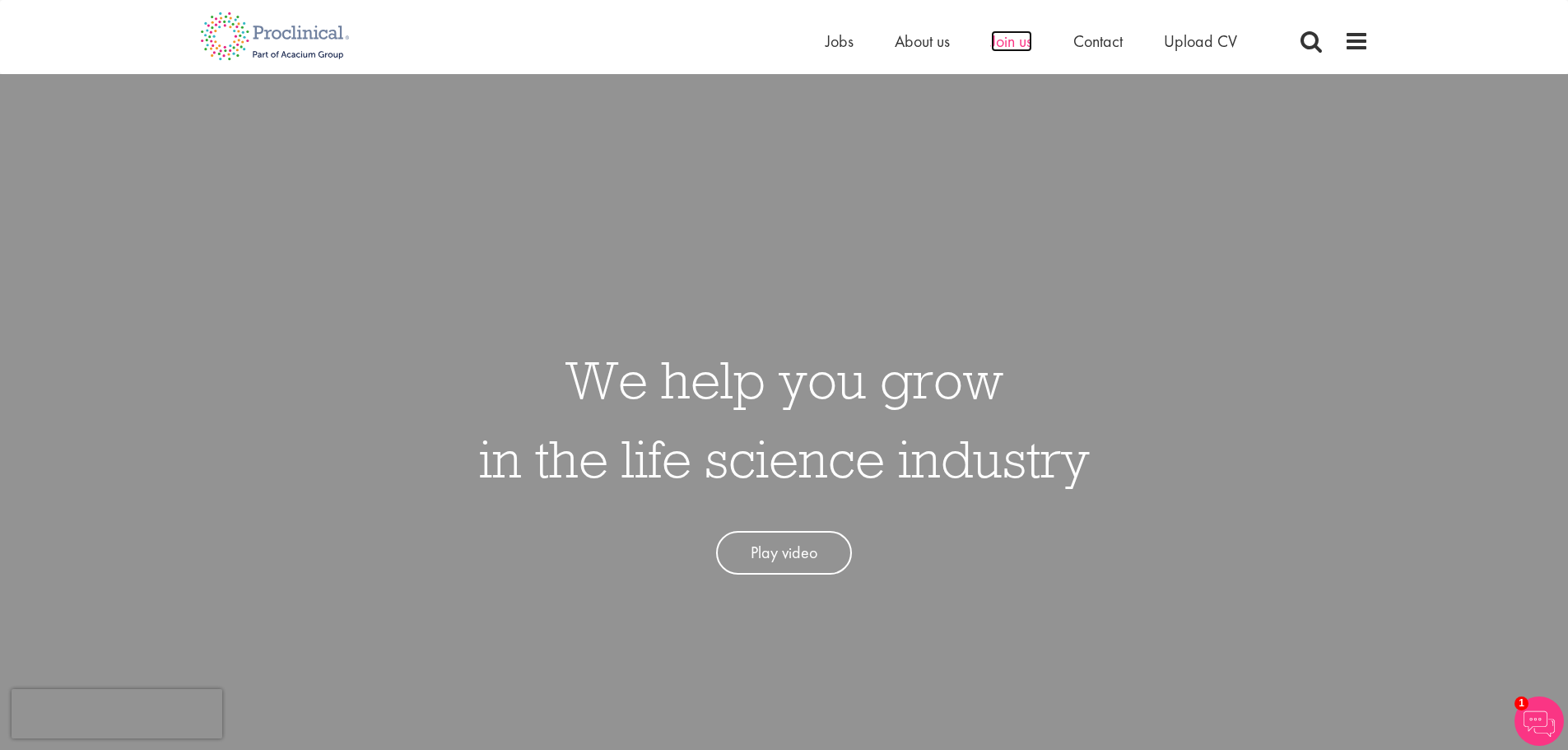
click at [1014, 44] on span "Join us" at bounding box center [1011, 41] width 41 height 22
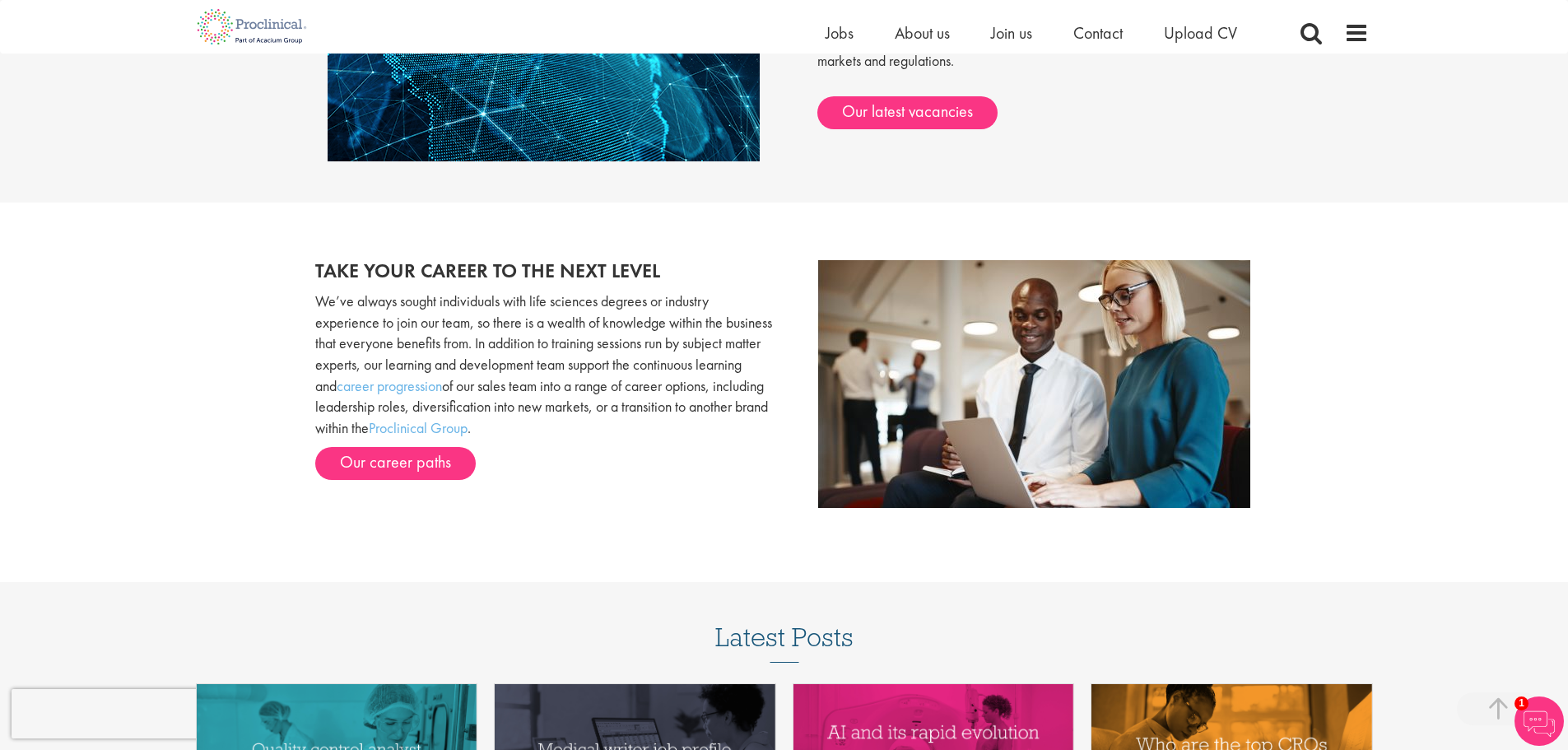
scroll to position [1647, 0]
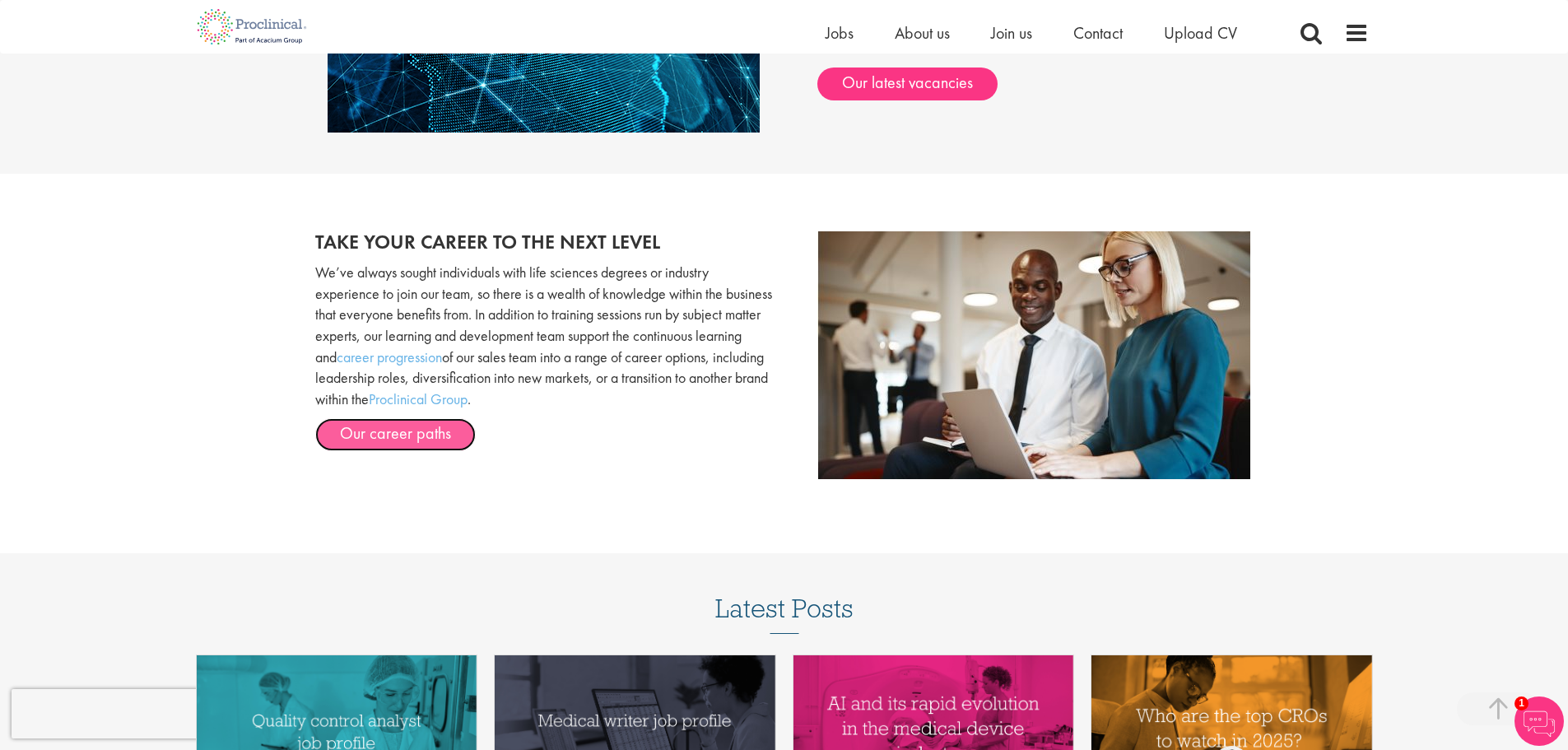
click at [422, 441] on link "Our career paths" at bounding box center [395, 435] width 161 height 33
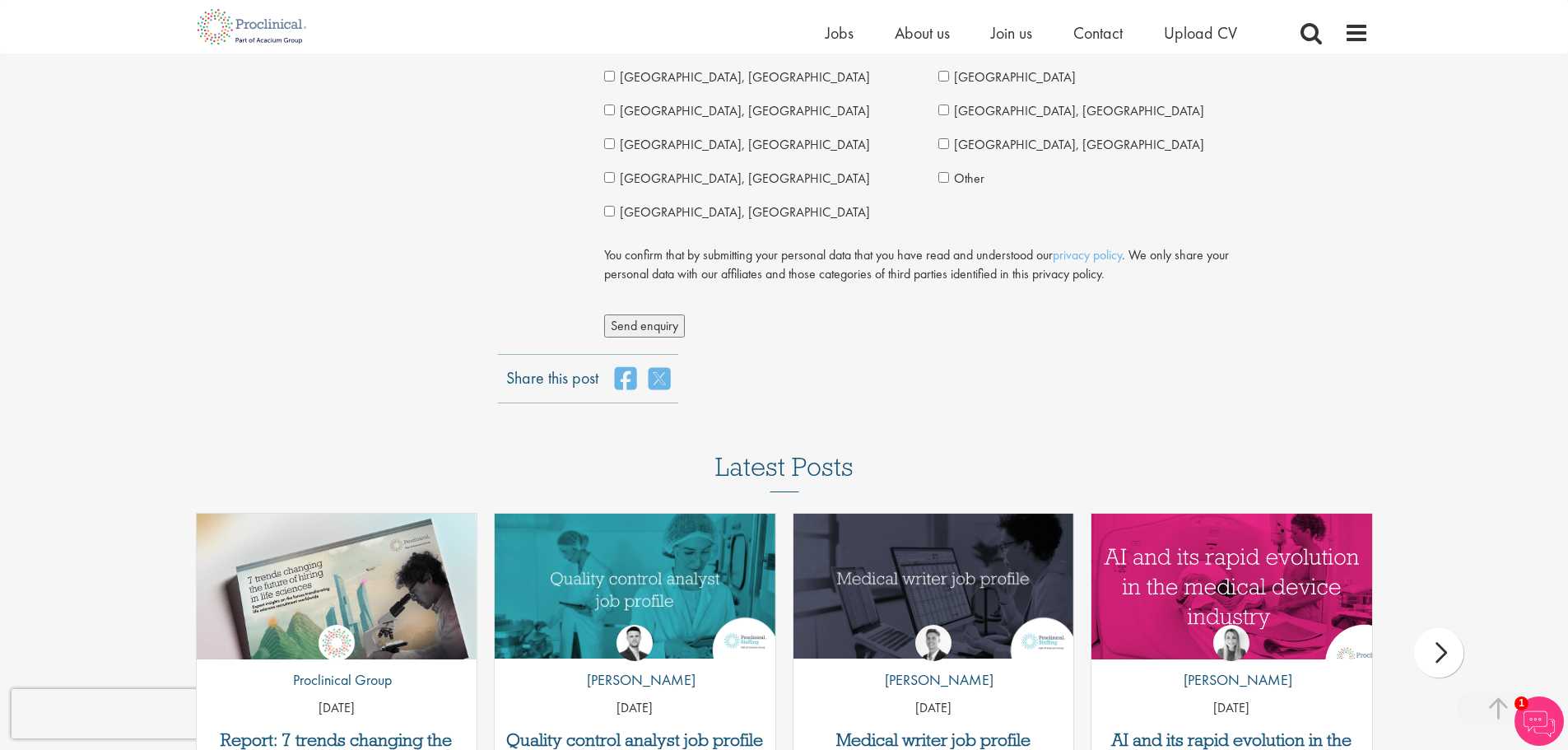
scroll to position [4281, 0]
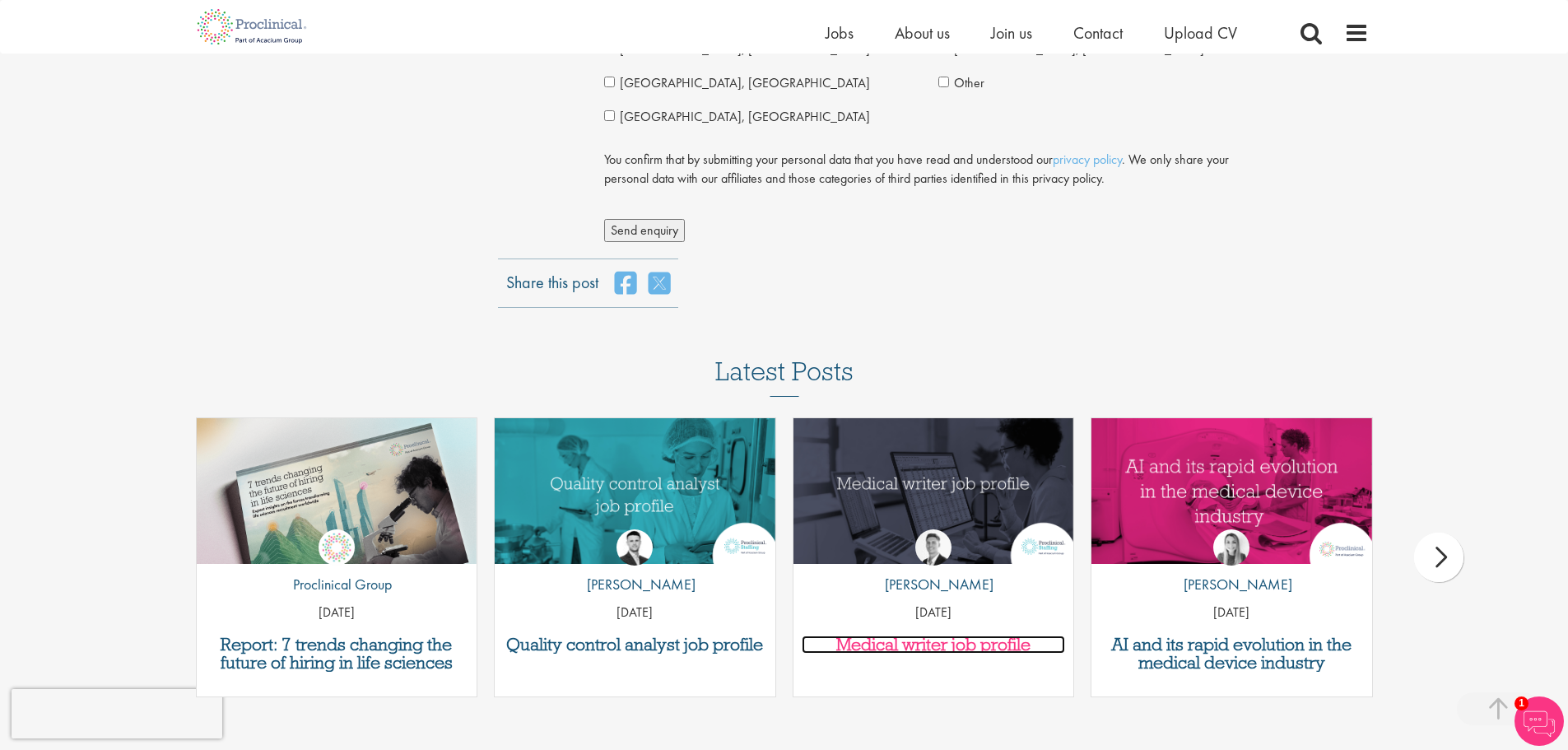
click at [931, 647] on h3 "Medical writer job profile" at bounding box center [934, 644] width 264 height 18
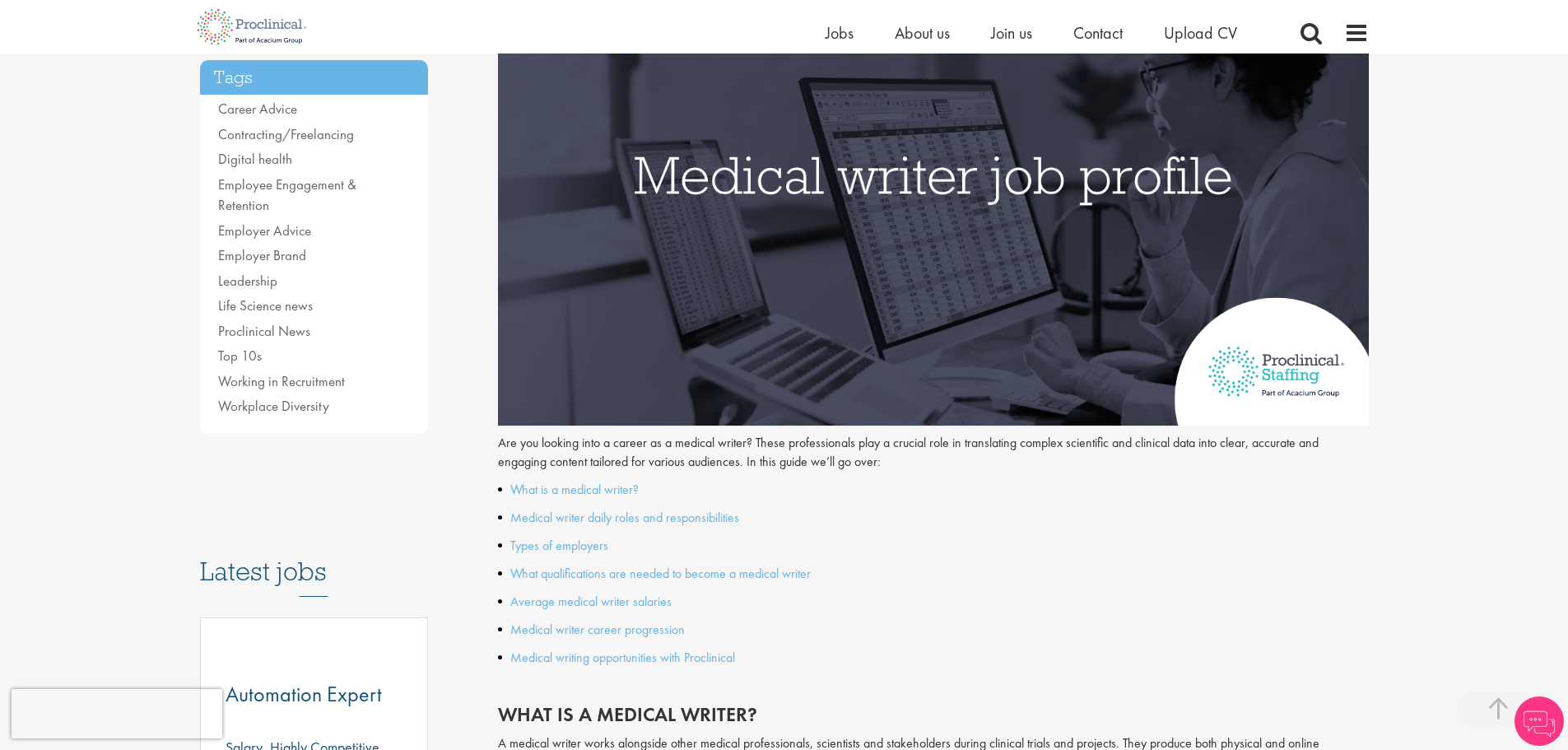
scroll to position [412, 0]
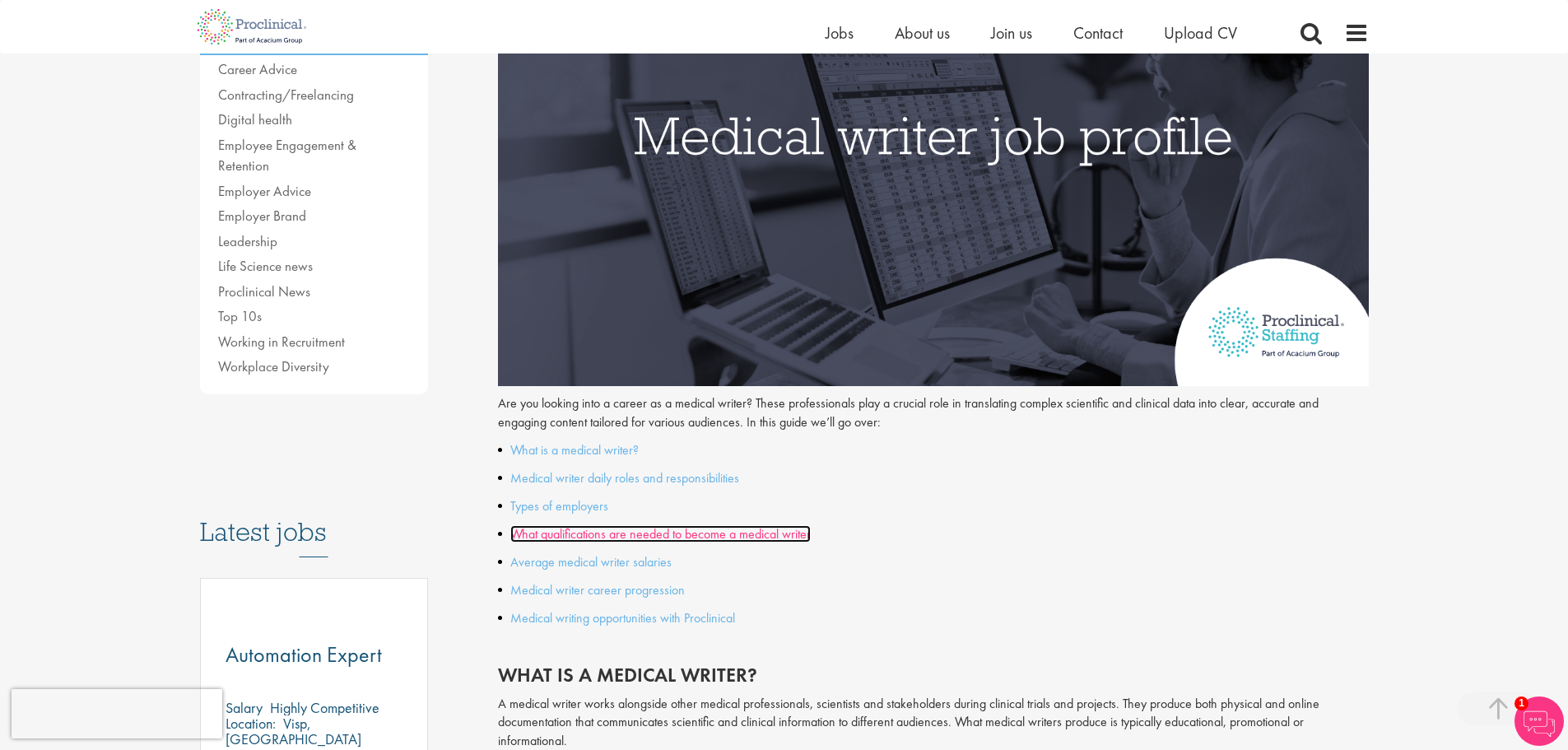
click at [616, 532] on link "What qualifications are needed to become a medical writer" at bounding box center [660, 534] width 301 height 17
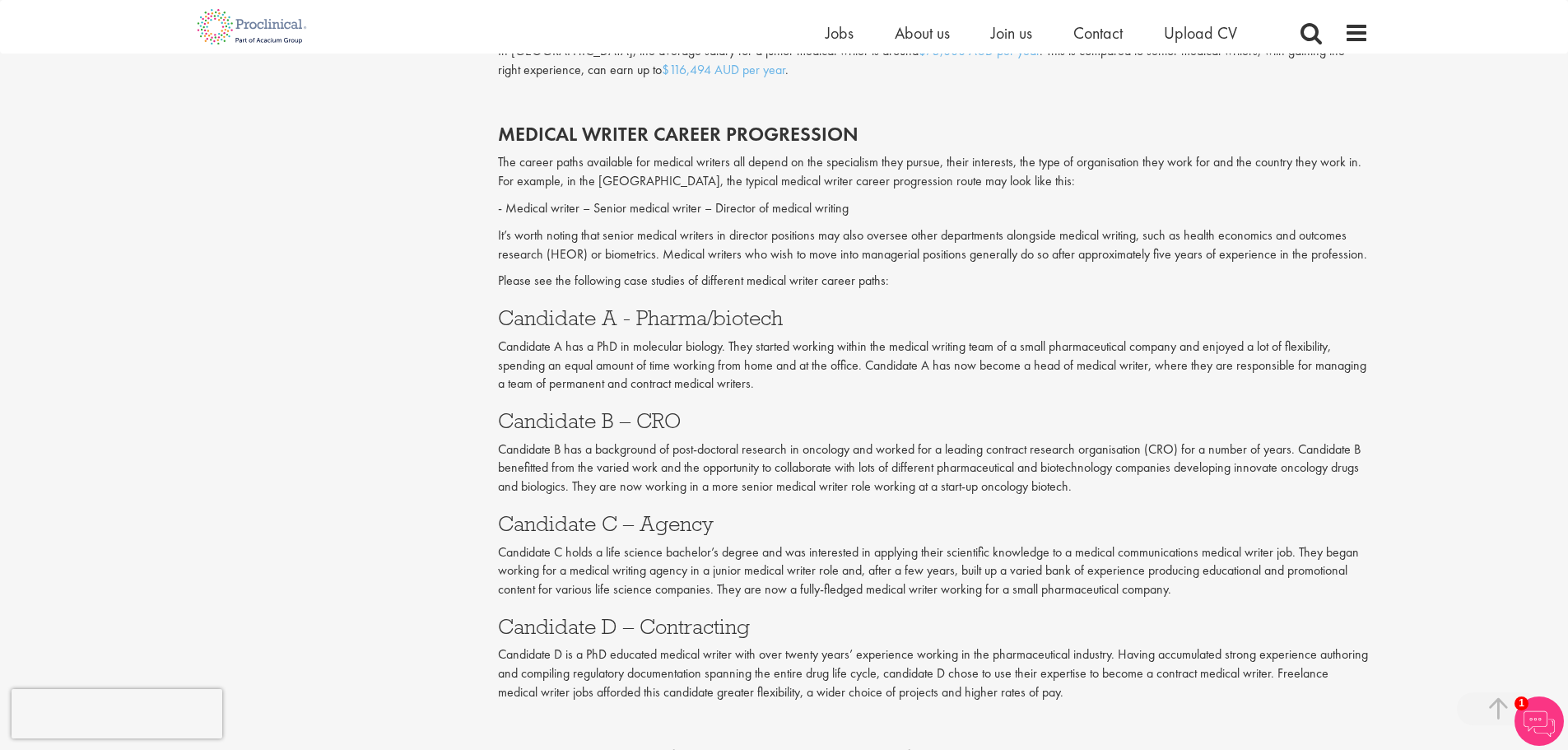
scroll to position [2880, 0]
